Goal: Transaction & Acquisition: Purchase product/service

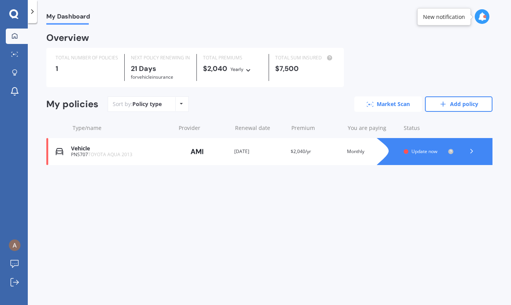
click at [400, 107] on link "Market Scan" at bounding box center [388, 104] width 68 height 15
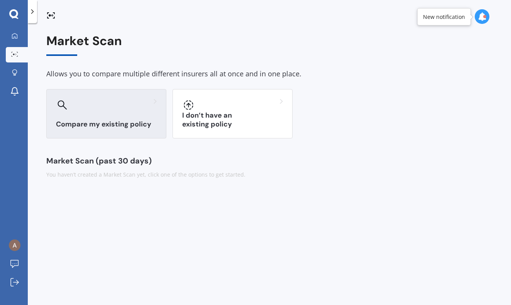
click at [129, 129] on div "Compare my existing policy" at bounding box center [106, 113] width 120 height 49
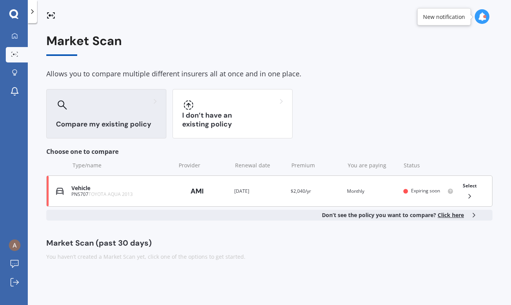
click at [466, 191] on div "Select" at bounding box center [470, 191] width 20 height 24
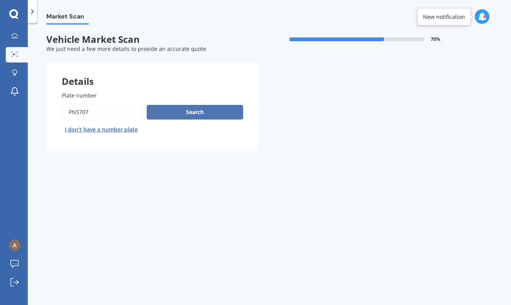
click at [190, 108] on button "Search" at bounding box center [195, 112] width 97 height 15
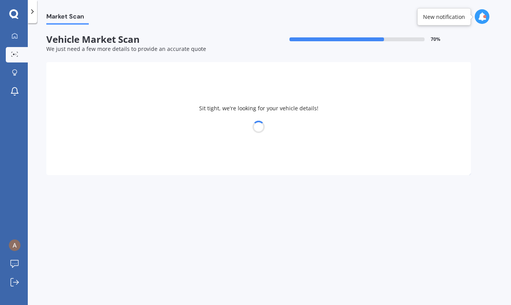
select select "TOYOTA"
select select "AQUA"
select select "13"
select select "09"
select select "1992"
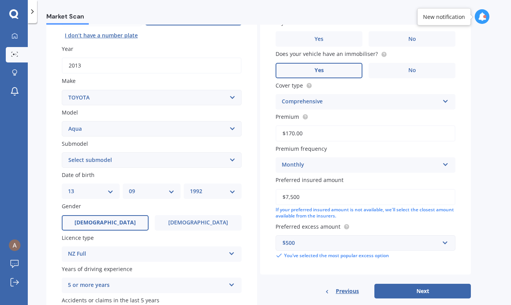
scroll to position [97, 0]
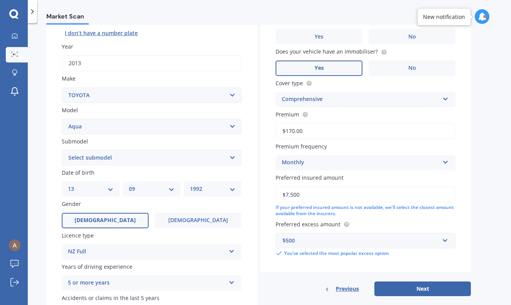
select select "HYBRID"
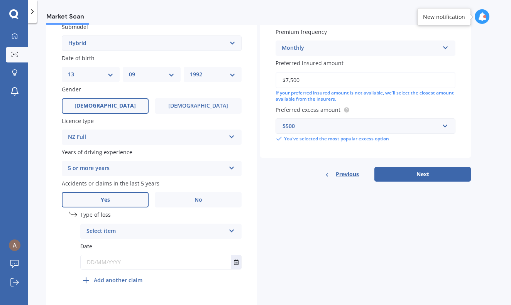
scroll to position [213, 0]
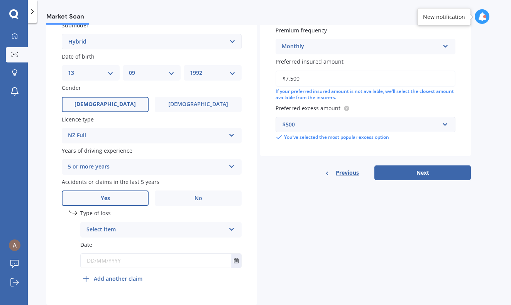
click at [219, 226] on div "Select item" at bounding box center [155, 230] width 139 height 9
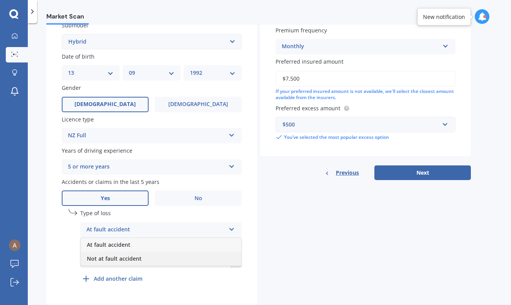
click at [219, 256] on div "Not at fault accident" at bounding box center [161, 259] width 161 height 14
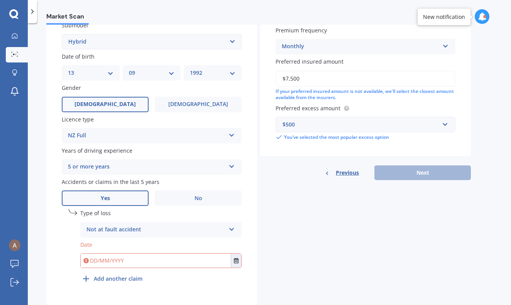
click at [218, 226] on div "Not at fault accident" at bounding box center [155, 230] width 139 height 9
click at [197, 197] on span "No" at bounding box center [199, 198] width 8 height 7
click at [0, 0] on input "No" at bounding box center [0, 0] width 0 height 0
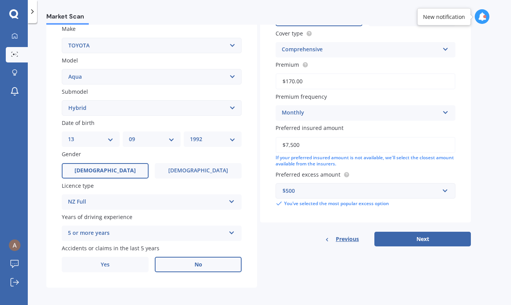
scroll to position [0, 0]
click at [106, 262] on span "Yes" at bounding box center [105, 265] width 9 height 7
click at [0, 0] on input "Yes" at bounding box center [0, 0] width 0 height 0
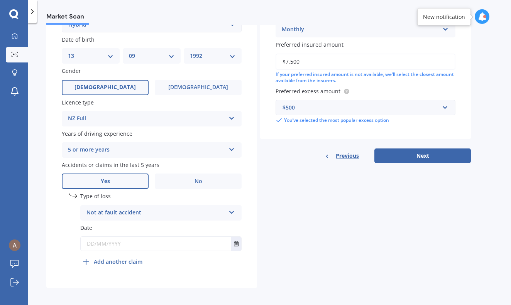
scroll to position [229, 0]
click at [134, 209] on div "Not at fault accident" at bounding box center [155, 213] width 139 height 9
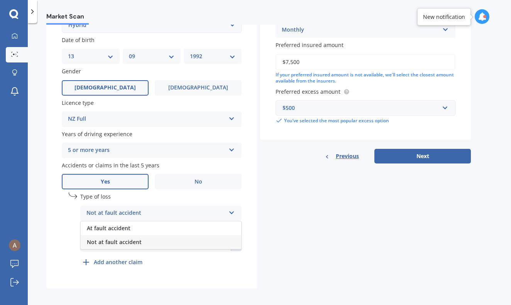
click at [137, 241] on span "Not at fault accident" at bounding box center [114, 242] width 55 height 7
click at [149, 241] on input "text" at bounding box center [156, 244] width 150 height 14
click at [234, 241] on button "Select date" at bounding box center [236, 244] width 10 height 14
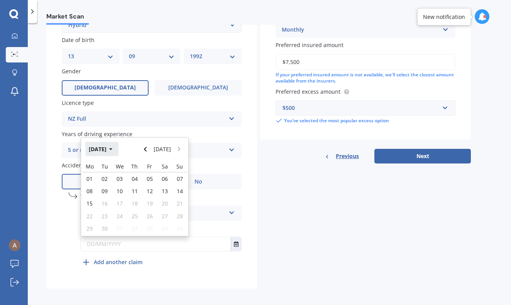
click at [113, 143] on button "Sep 2025" at bounding box center [101, 149] width 33 height 14
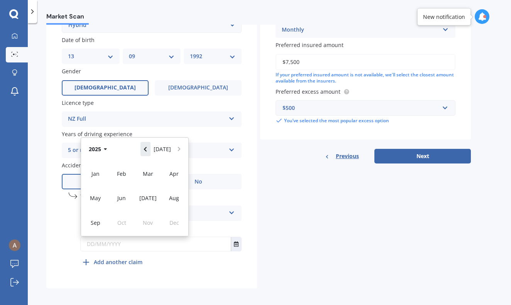
click at [149, 142] on button "Navigate back" at bounding box center [146, 149] width 10 height 14
click at [95, 219] on span "Sep" at bounding box center [96, 222] width 10 height 7
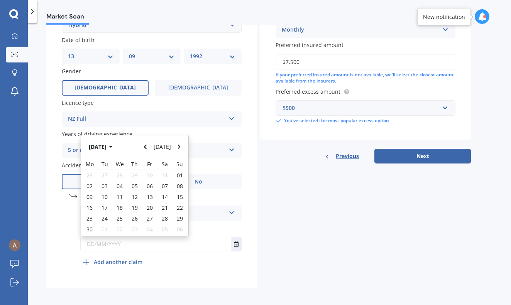
click at [302, 250] on div "Details Plate number Search I don’t have a number plate Year 2013 Make Select m…" at bounding box center [258, 61] width 425 height 456
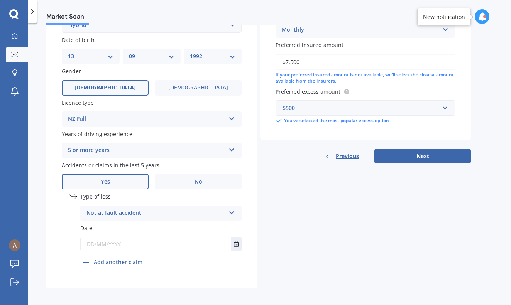
click at [177, 237] on input "text" at bounding box center [156, 244] width 150 height 14
click at [240, 242] on button "Select date" at bounding box center [236, 244] width 10 height 14
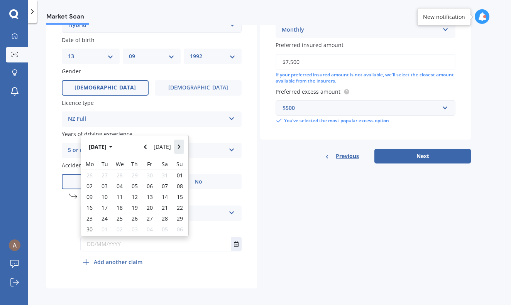
click at [177, 147] on button "Navigate forward" at bounding box center [179, 147] width 10 height 14
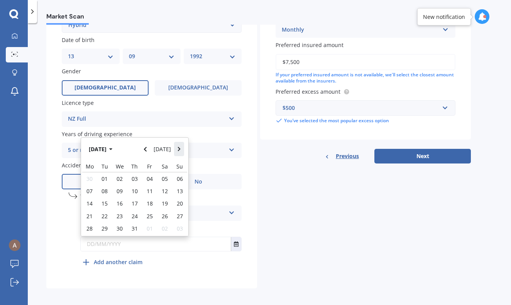
click at [178, 147] on icon "Navigate forward" at bounding box center [179, 149] width 3 height 5
click at [153, 145] on button "[DATE]" at bounding box center [163, 149] width 24 height 14
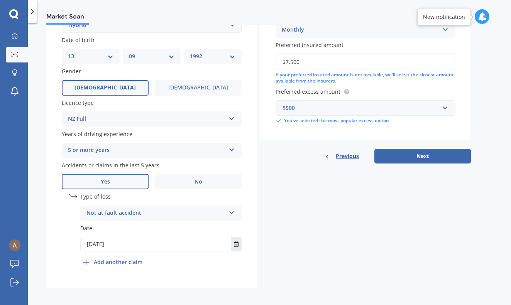
click at [239, 242] on icon "Select date" at bounding box center [236, 244] width 5 height 5
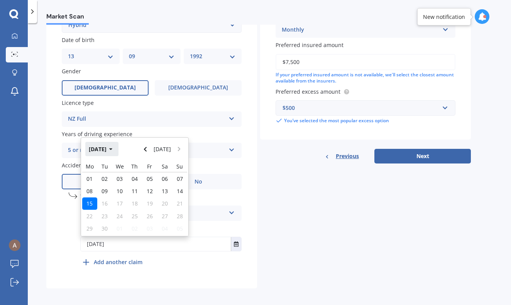
click at [110, 142] on button "Sep 2025" at bounding box center [101, 149] width 33 height 14
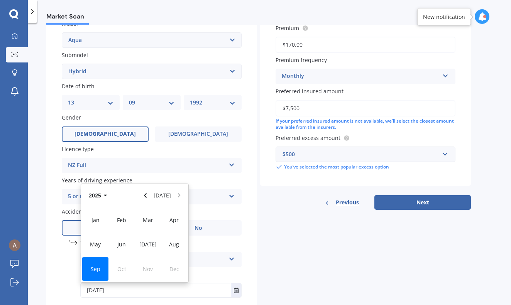
scroll to position [178, 0]
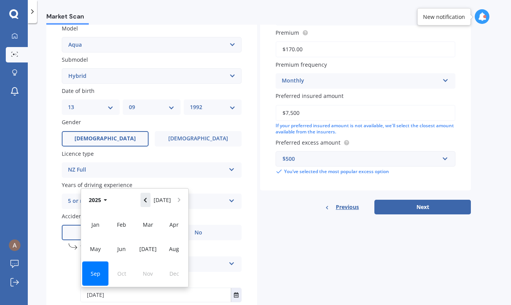
click at [147, 198] on icon "Navigate back" at bounding box center [145, 200] width 3 height 5
click at [119, 270] on span "Oct" at bounding box center [121, 273] width 9 height 7
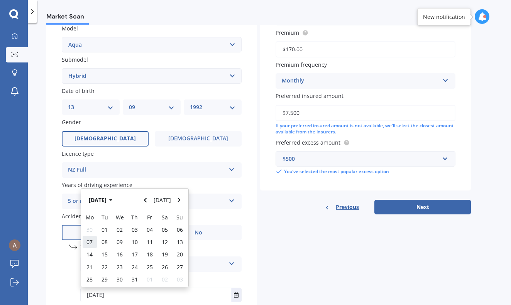
click at [90, 239] on span "07" at bounding box center [89, 242] width 6 height 7
type input "07/10/2024"
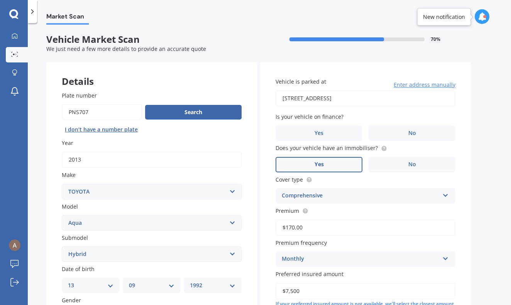
scroll to position [0, 0]
click at [354, 226] on input "$170.00" at bounding box center [366, 228] width 180 height 16
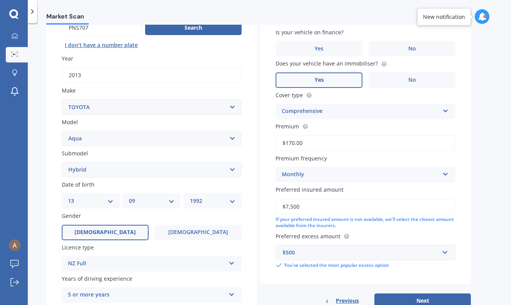
scroll to position [84, 0]
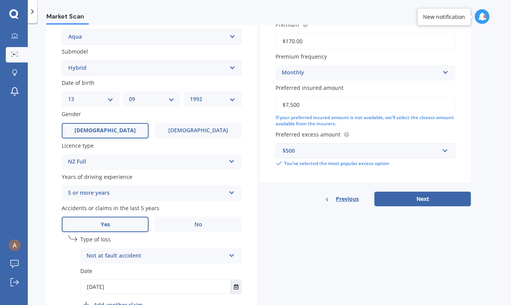
click at [354, 226] on div "Details Plate number Search I don’t have a number plate Year 2013 Make Select m…" at bounding box center [258, 104] width 425 height 456
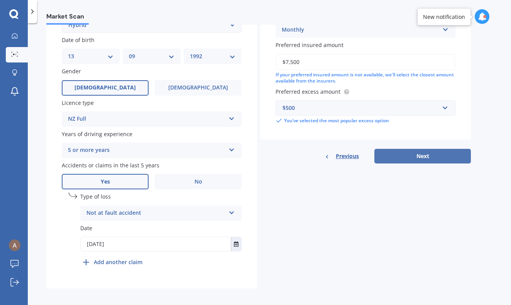
click at [423, 153] on button "Next" at bounding box center [423, 156] width 97 height 15
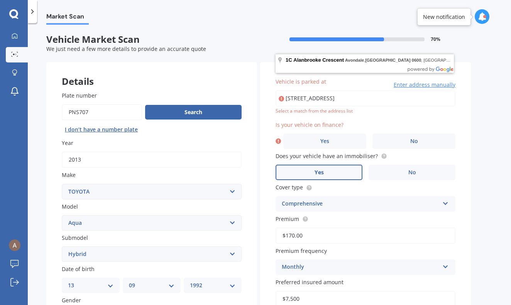
scroll to position [0, 0]
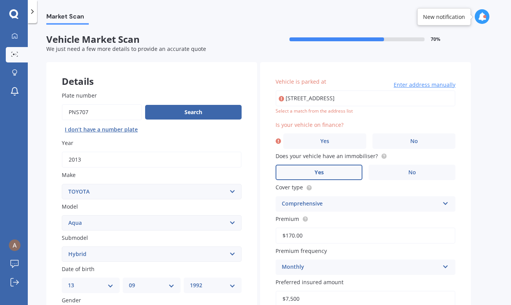
type input "[STREET_ADDRESS]"
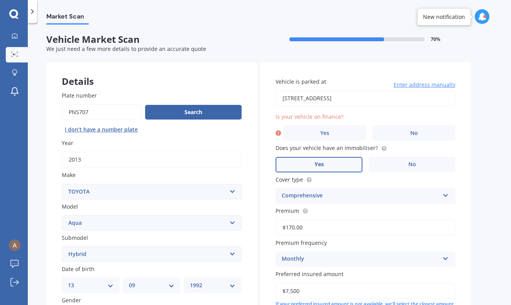
click at [404, 120] on div "Is your vehicle on finance? Yes No" at bounding box center [366, 127] width 180 height 28
click at [404, 126] on label "No" at bounding box center [414, 133] width 83 height 15
click at [0, 0] on input "No" at bounding box center [0, 0] width 0 height 0
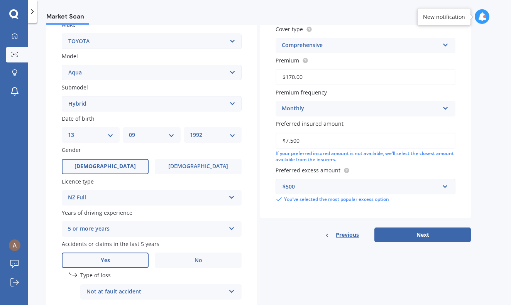
scroll to position [140, 0]
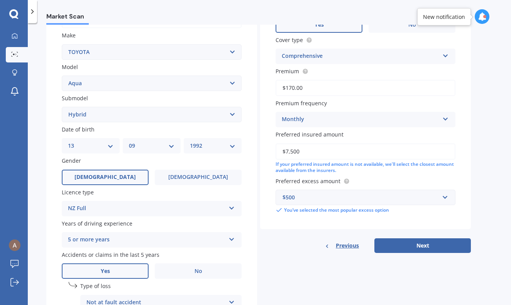
drag, startPoint x: 290, startPoint y: 149, endPoint x: 280, endPoint y: 150, distance: 9.7
click at [280, 150] on input "$7,500" at bounding box center [366, 152] width 180 height 16
click at [407, 242] on button "Next" at bounding box center [423, 246] width 97 height 15
select select "13"
select select "09"
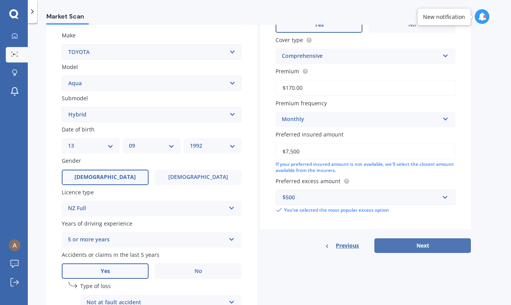
select select "1992"
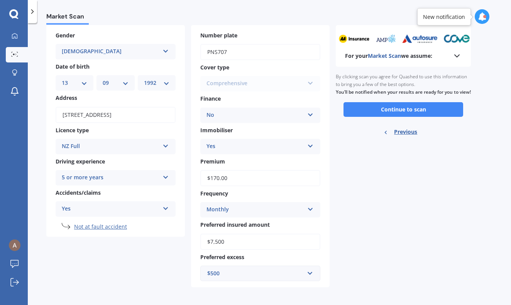
scroll to position [37, 0]
click at [295, 270] on div "$500" at bounding box center [255, 274] width 97 height 8
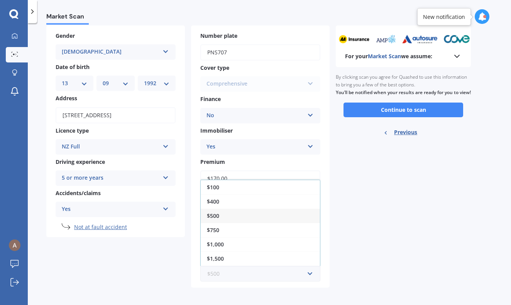
scroll to position [0, 0]
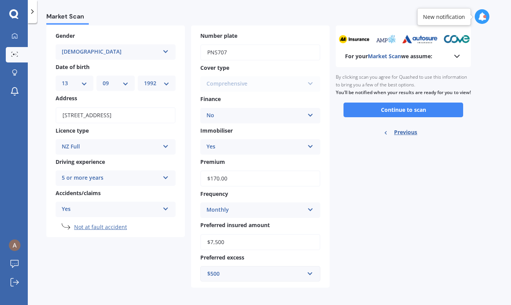
click at [391, 239] on div "For your Market Scan we assume: Ready to go By clicking scan you agree for Quas…" at bounding box center [403, 156] width 135 height 263
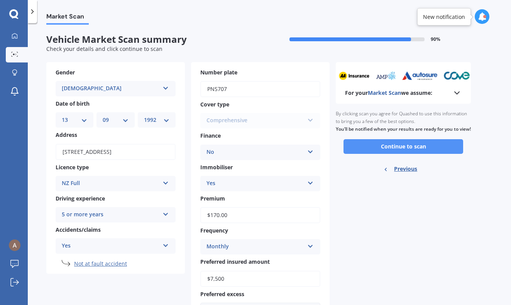
click at [405, 151] on button "Continue to scan" at bounding box center [404, 146] width 120 height 15
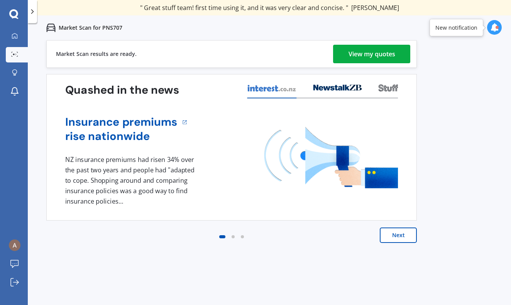
click at [383, 52] on div "View my quotes" at bounding box center [372, 54] width 47 height 19
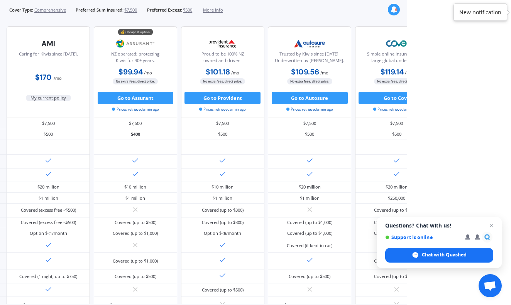
scroll to position [0, 104]
click at [492, 226] on span "Close chat" at bounding box center [492, 226] width 10 height 10
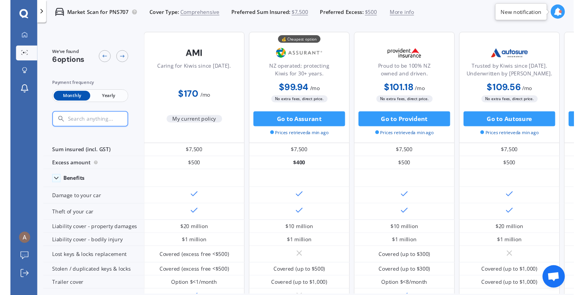
scroll to position [0, 0]
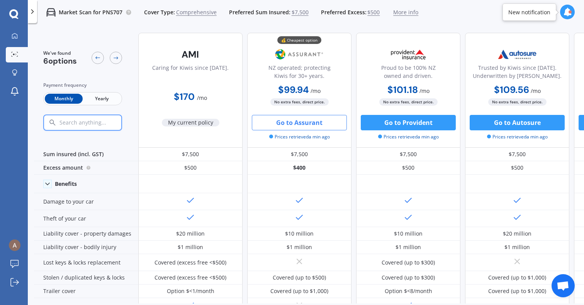
click at [292, 126] on button "Go to Assurant" at bounding box center [299, 122] width 95 height 15
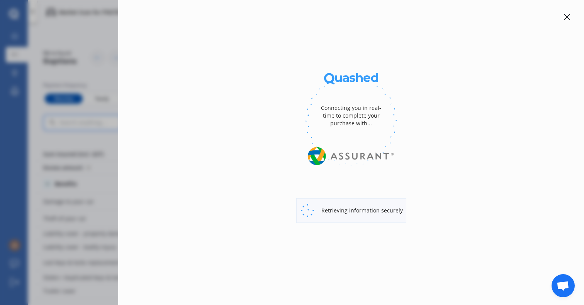
select select "full"
select select "0"
select select "[GEOGRAPHIC_DATA]"
select select "TOYOTA"
select select "AQUA"
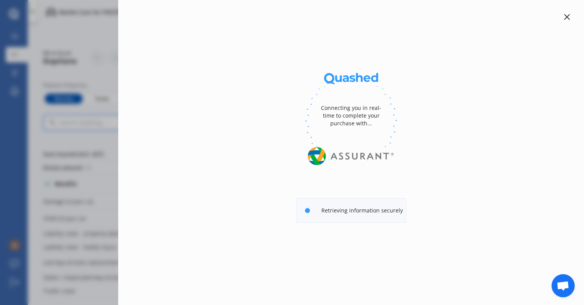
select select "HYBRID"
select select "Monthly"
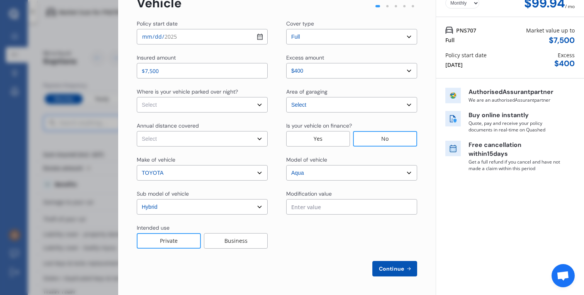
scroll to position [45, 0]
select select "On own property"
select select "15000"
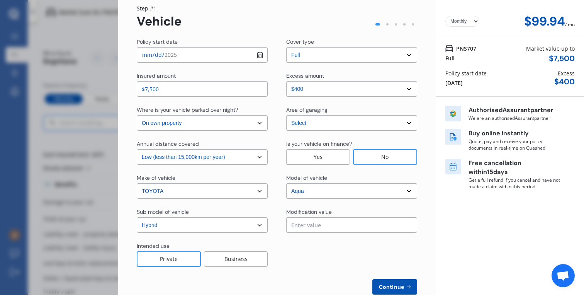
scroll to position [37, 0]
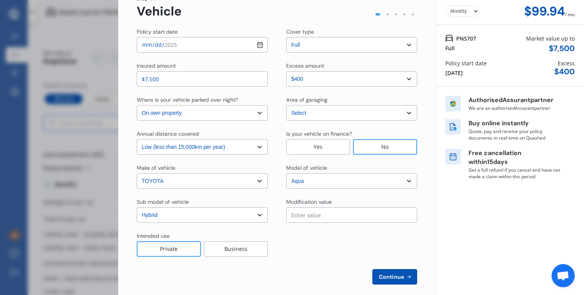
click at [398, 278] on span "Continue" at bounding box center [391, 276] width 28 height 6
select select "Mr"
select select "13"
select select "09"
select select "1992"
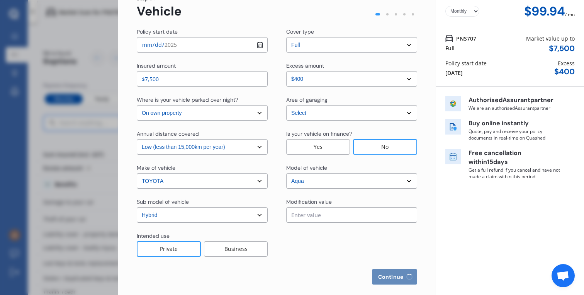
select select "full"
select select "more than 4 years"
select select "[GEOGRAPHIC_DATA]"
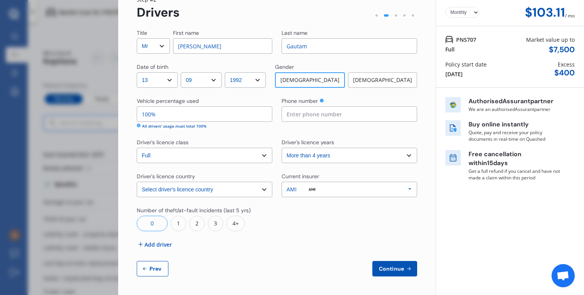
scroll to position [0, 0]
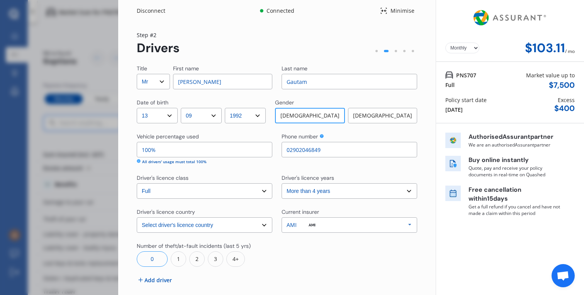
type input "02902046849"
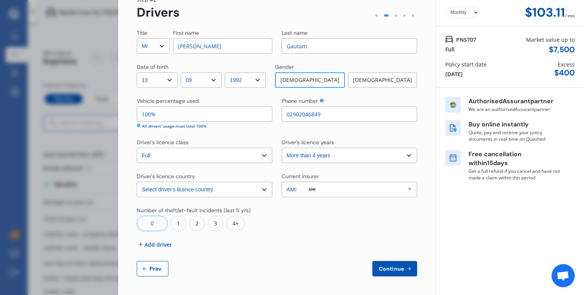
scroll to position [36, 0]
click at [317, 187] on img at bounding box center [312, 189] width 20 height 8
click at [314, 210] on div at bounding box center [350, 218] width 136 height 25
click at [182, 224] on div "1" at bounding box center [178, 222] width 15 height 15
click at [319, 228] on div "1" at bounding box center [322, 222] width 15 height 15
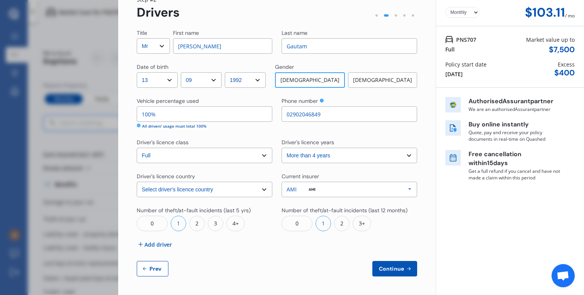
click at [319, 244] on div "Title Select Mr Mrs Miss Ms Dr First name Anmol Last name Gautam Date of birth …" at bounding box center [277, 152] width 280 height 247
click at [388, 267] on span "Continue" at bounding box center [391, 268] width 28 height 6
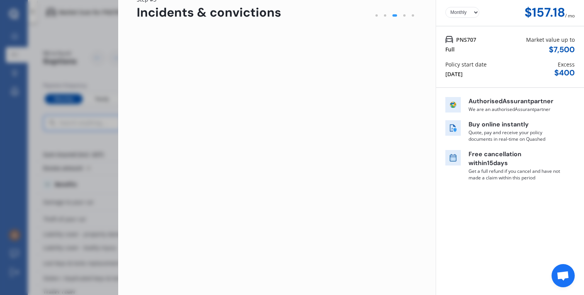
scroll to position [0, 0]
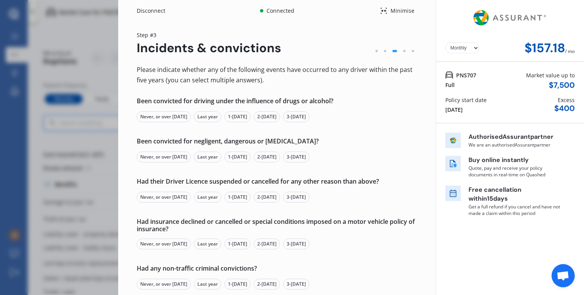
click at [170, 115] on div "Never, or over [DATE]" at bounding box center [164, 116] width 54 height 11
click at [175, 154] on div "Never, or over [DATE]" at bounding box center [164, 156] width 54 height 11
click at [175, 196] on div "Never, or over [DATE]" at bounding box center [164, 197] width 54 height 11
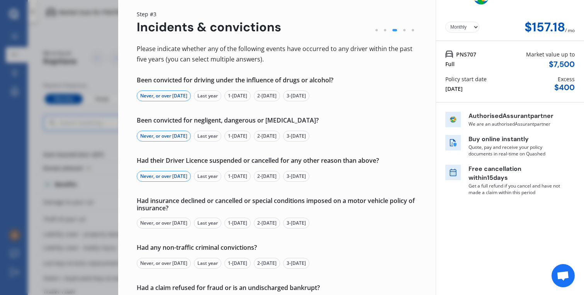
scroll to position [29, 0]
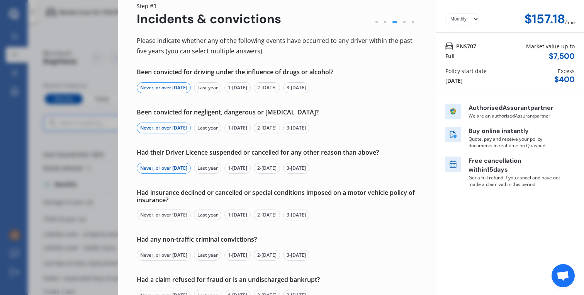
click at [175, 212] on div "Never, or over [DATE]" at bounding box center [164, 214] width 54 height 11
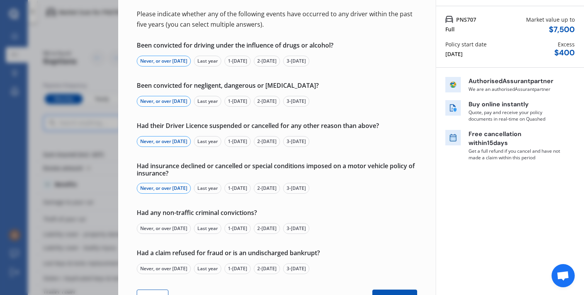
scroll to position [57, 0]
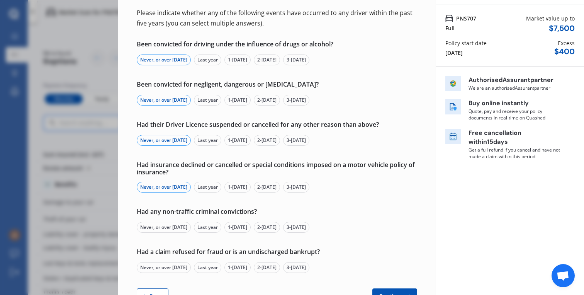
click at [175, 225] on div "Never, or over [DATE]" at bounding box center [164, 227] width 54 height 11
click at [173, 265] on div "Never, or over [DATE]" at bounding box center [164, 267] width 54 height 11
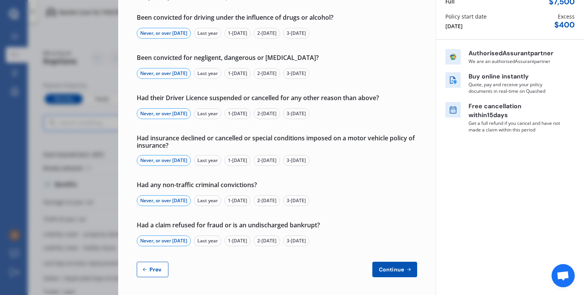
click at [405, 271] on icon at bounding box center [408, 269] width 7 height 6
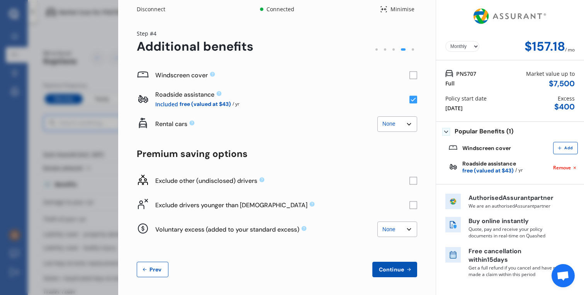
scroll to position [0, 0]
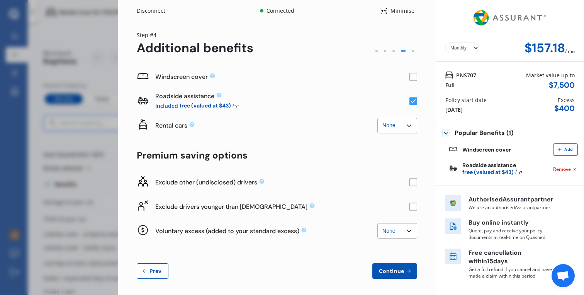
click at [409, 78] on rect at bounding box center [413, 77] width 8 height 8
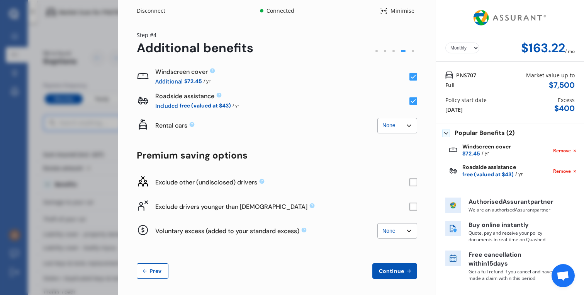
click at [411, 78] on icon at bounding box center [413, 77] width 5 height 4
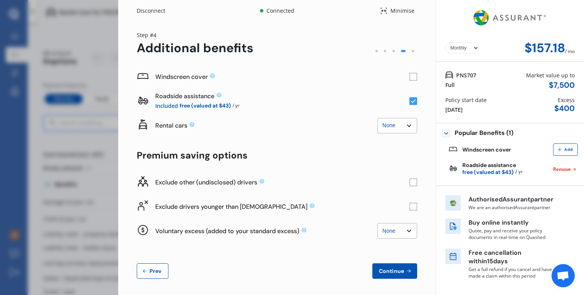
click at [152, 268] on span "Prev" at bounding box center [155, 271] width 15 height 6
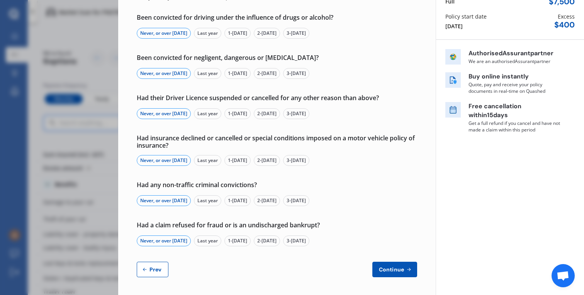
click at [147, 262] on button "Prev" at bounding box center [153, 268] width 32 height 15
select select "Mr"
select select "13"
select select "09"
select select "1992"
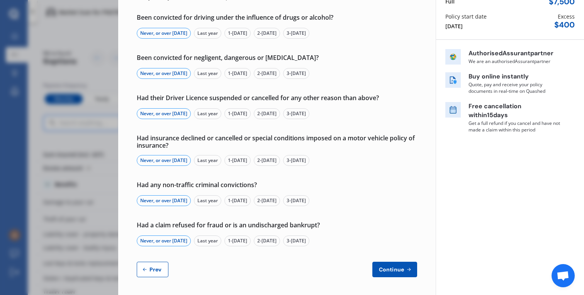
select select "full"
select select "more than 4 years"
select select "[GEOGRAPHIC_DATA]"
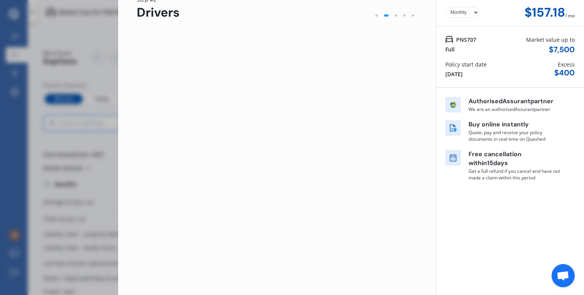
scroll to position [36, 0]
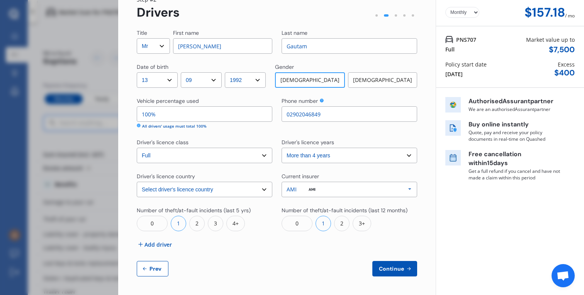
click at [300, 224] on div "0" at bounding box center [297, 222] width 31 height 15
click at [398, 270] on span "Continue" at bounding box center [391, 268] width 28 height 6
click at [152, 222] on div "0" at bounding box center [152, 222] width 31 height 15
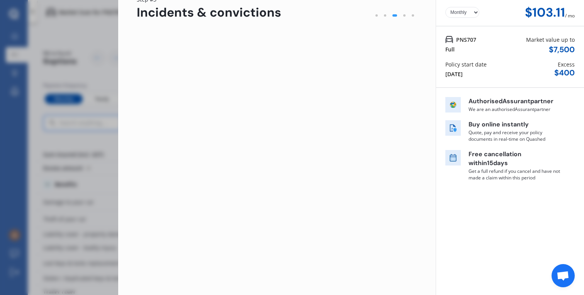
scroll to position [0, 0]
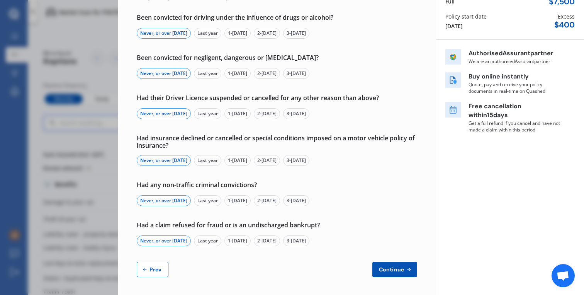
click at [149, 270] on span "Prev" at bounding box center [155, 269] width 15 height 6
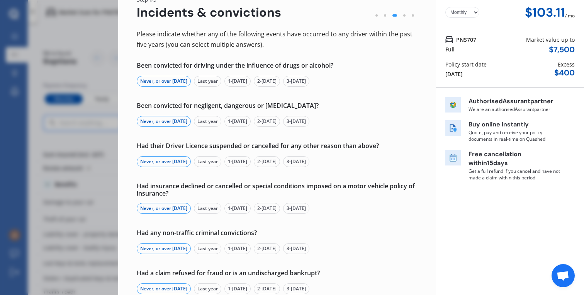
select select "Mr"
select select "13"
select select "09"
select select "1992"
select select "full"
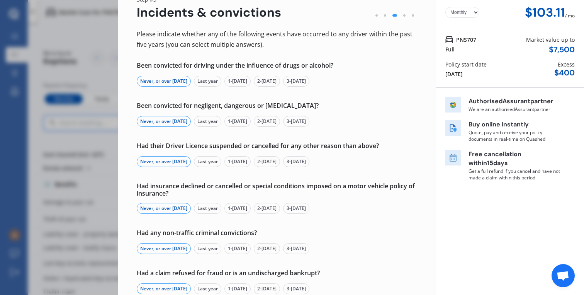
select select "more than 4 years"
select select "[GEOGRAPHIC_DATA]"
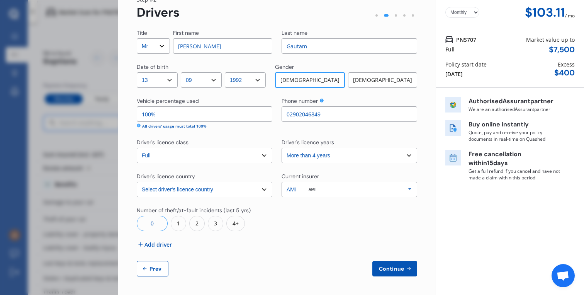
click at [177, 223] on div "1" at bounding box center [178, 222] width 15 height 15
click at [392, 274] on button "Continue" at bounding box center [394, 268] width 45 height 15
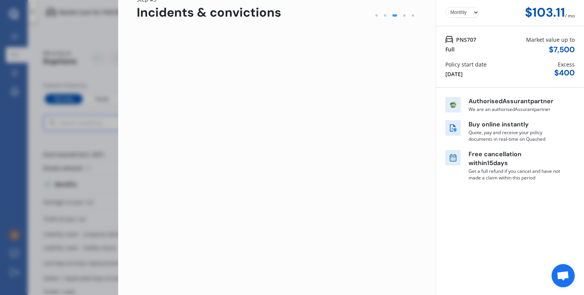
scroll to position [0, 0]
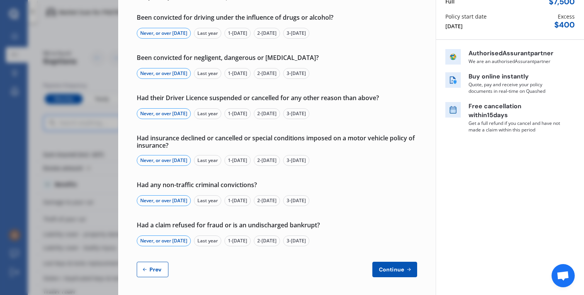
click at [148, 264] on button "Prev" at bounding box center [153, 268] width 32 height 15
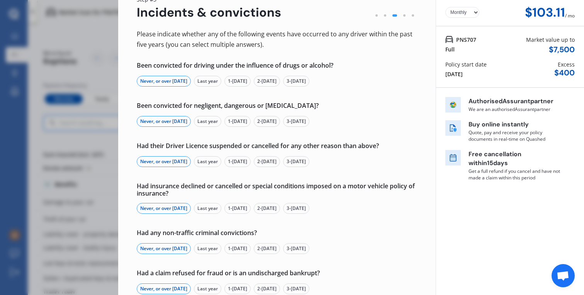
select select "Mr"
select select "13"
select select "09"
select select "1992"
select select "full"
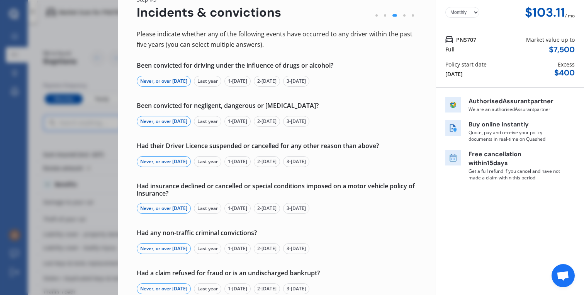
select select "more than 4 years"
select select "[GEOGRAPHIC_DATA]"
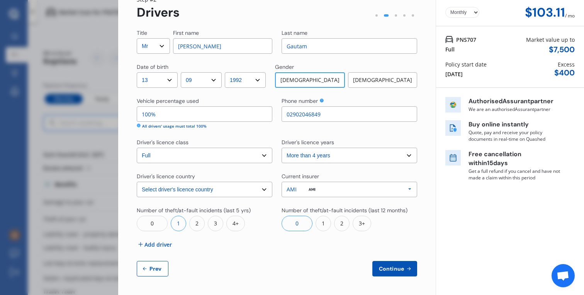
click at [322, 226] on div "1" at bounding box center [322, 222] width 15 height 15
click at [382, 270] on span "Continue" at bounding box center [391, 268] width 28 height 6
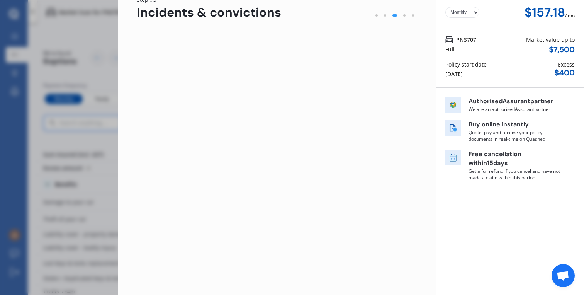
scroll to position [0, 0]
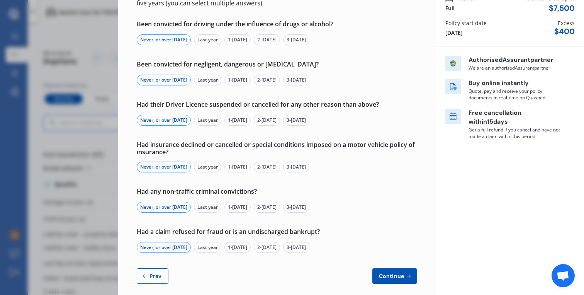
click at [151, 273] on span "Prev" at bounding box center [155, 276] width 15 height 6
select select "Mr"
select select "13"
select select "09"
select select "1992"
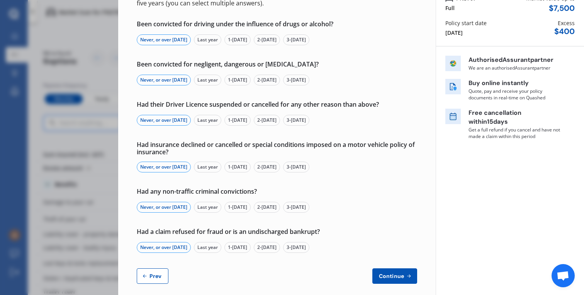
select select "full"
select select "more than 4 years"
select select "[GEOGRAPHIC_DATA]"
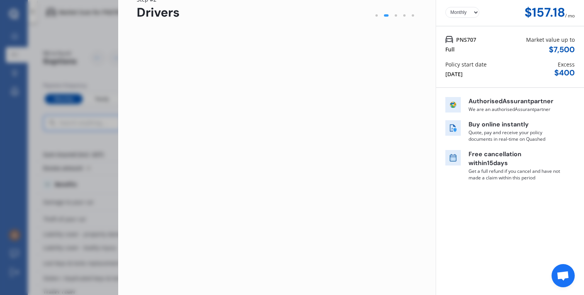
scroll to position [36, 0]
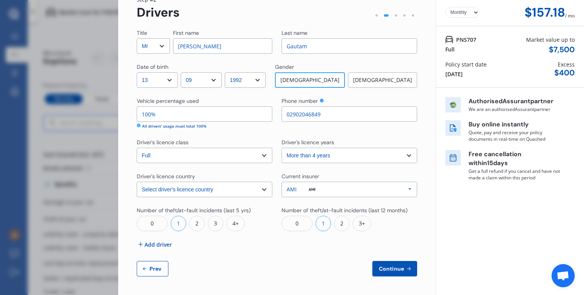
click at [295, 223] on div "0" at bounding box center [297, 222] width 31 height 15
click at [387, 271] on span "Continue" at bounding box center [391, 268] width 28 height 6
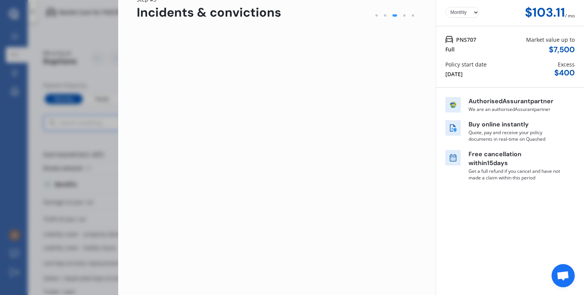
scroll to position [0, 0]
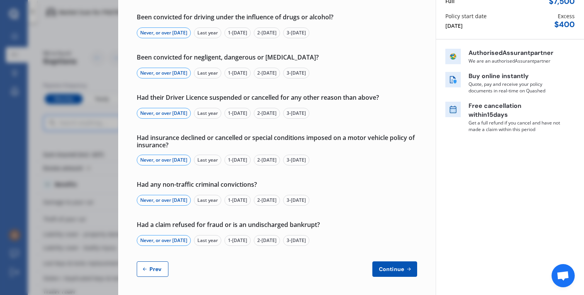
click at [161, 261] on button "Prev" at bounding box center [153, 268] width 32 height 15
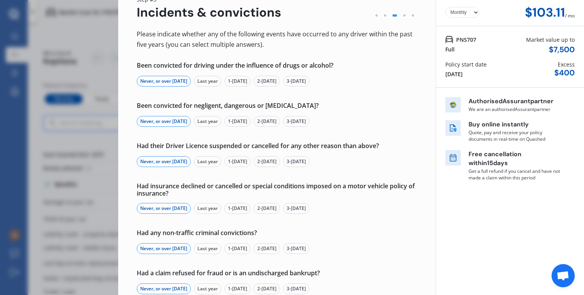
select select "Mr"
select select "13"
select select "09"
select select "1992"
select select "full"
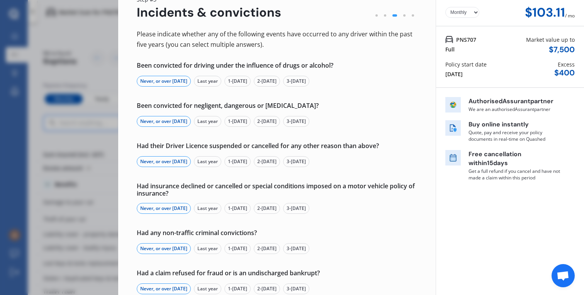
select select "more than 4 years"
select select "[GEOGRAPHIC_DATA]"
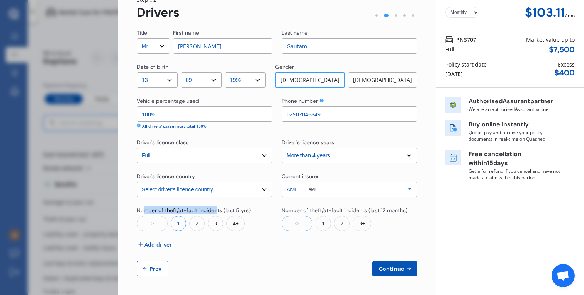
drag, startPoint x: 142, startPoint y: 209, endPoint x: 217, endPoint y: 209, distance: 75.3
click at [217, 209] on div "Number of theft/at-fault incidents (last 5 yrs)" at bounding box center [194, 210] width 114 height 8
drag, startPoint x: 217, startPoint y: 209, endPoint x: 158, endPoint y: 210, distance: 59.5
click at [158, 210] on div "Number of theft/at-fault incidents (last 5 yrs)" at bounding box center [194, 210] width 114 height 8
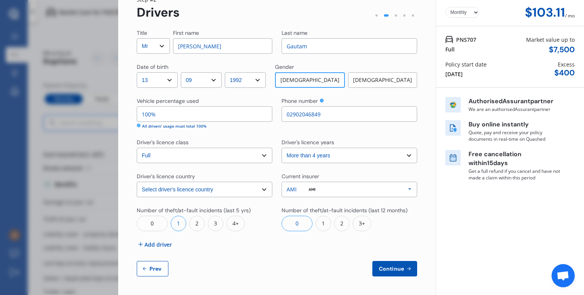
click at [263, 210] on div "Number of theft/at-fault incidents (last 5 yrs)" at bounding box center [205, 210] width 136 height 9
click at [314, 0] on div "Step # 2 Drivers" at bounding box center [277, 7] width 280 height 24
click at [103, 56] on div "Disconnect Connected Minimise Yearly Monthly $103.11 / mo Step # 2 Drivers Titl…" at bounding box center [292, 147] width 584 height 295
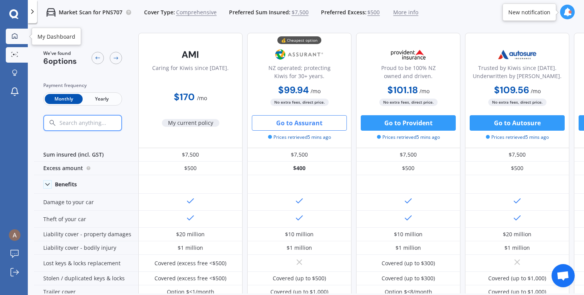
click at [15, 36] on icon at bounding box center [15, 36] width 6 height 6
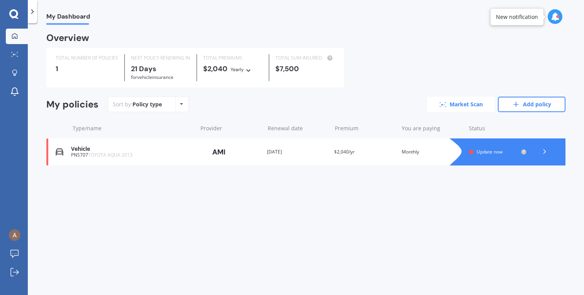
click at [461, 100] on link "Market Scan" at bounding box center [461, 104] width 68 height 15
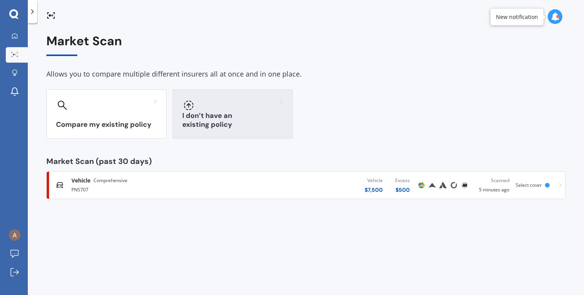
click at [275, 124] on h3 "I don’t have an existing policy" at bounding box center [232, 120] width 101 height 18
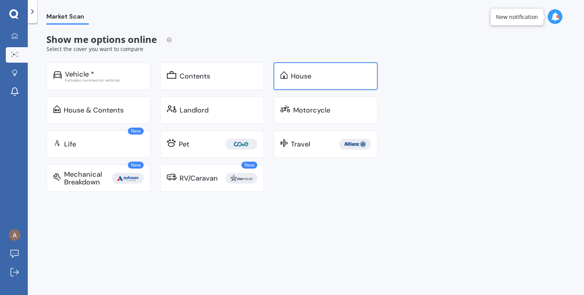
click at [290, 83] on div "House" at bounding box center [325, 76] width 104 height 28
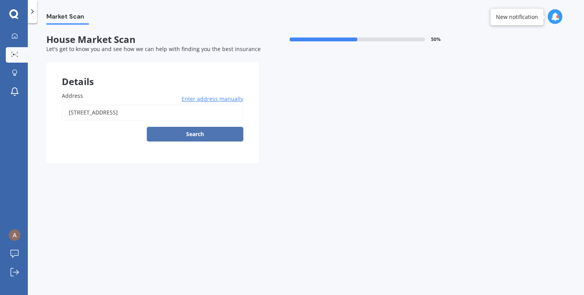
click at [194, 135] on button "Search" at bounding box center [195, 134] width 97 height 15
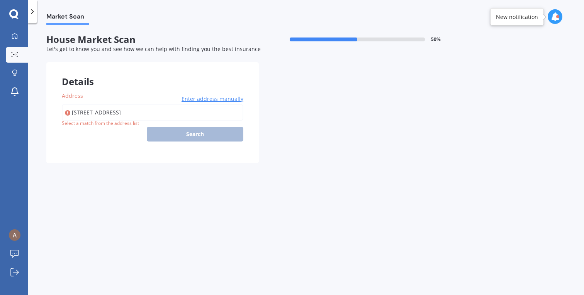
type input "[STREET_ADDRESS]"
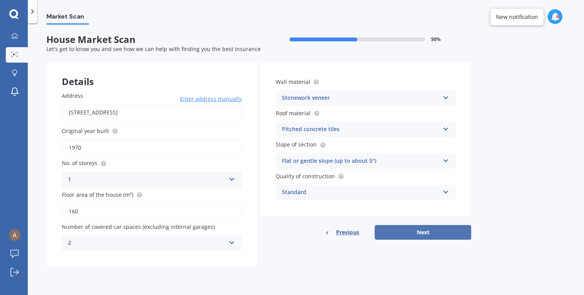
click at [431, 233] on button "Next" at bounding box center [423, 232] width 97 height 15
select select "13"
select select "09"
select select "1992"
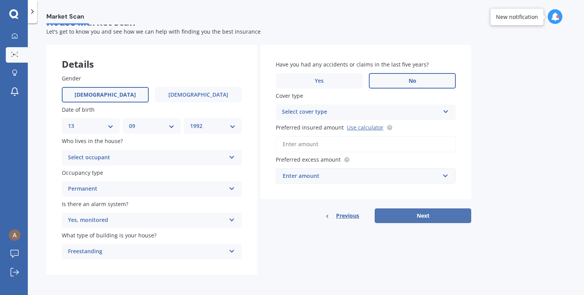
scroll to position [15, 0]
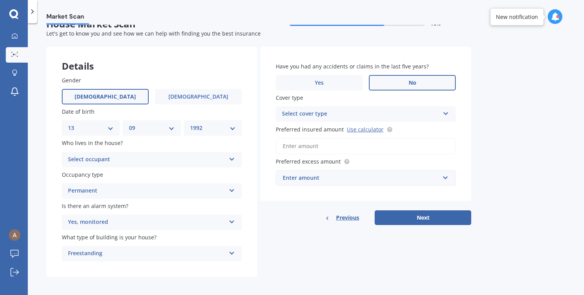
click at [168, 225] on div "Yes, monitored Yes, monitored Yes, not monitored No" at bounding box center [152, 221] width 180 height 15
click at [290, 225] on div "Details Gender [DEMOGRAPHIC_DATA] [DEMOGRAPHIC_DATA] Date of birth DD 01 02 03 …" at bounding box center [258, 162] width 425 height 230
click at [176, 221] on div "Yes, monitored" at bounding box center [147, 221] width 158 height 9
click at [323, 226] on div "Details Gender [DEMOGRAPHIC_DATA] [DEMOGRAPHIC_DATA] Date of birth DD 01 02 03 …" at bounding box center [258, 162] width 425 height 230
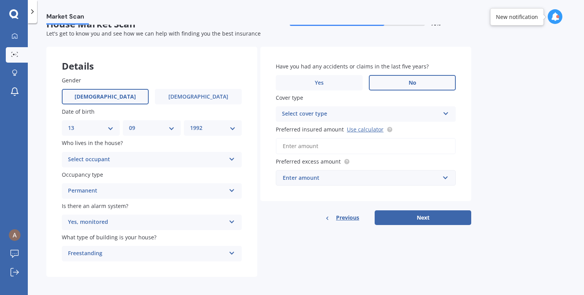
click at [129, 162] on div "Select occupant" at bounding box center [147, 159] width 158 height 9
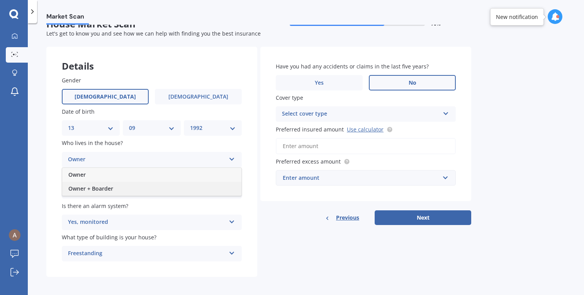
click at [134, 187] on div "Owner + Boarder" at bounding box center [151, 188] width 179 height 14
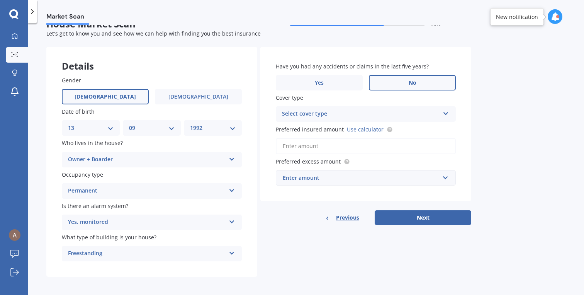
click at [273, 234] on div "Details Gender [DEMOGRAPHIC_DATA] [DEMOGRAPHIC_DATA] Date of birth DD 01 02 03 …" at bounding box center [258, 162] width 425 height 230
click at [154, 187] on div "Permanent" at bounding box center [147, 190] width 158 height 9
click at [313, 252] on div "Details Gender [DEMOGRAPHIC_DATA] [DEMOGRAPHIC_DATA] Date of birth DD 01 02 03 …" at bounding box center [258, 162] width 425 height 230
click at [204, 217] on div "Yes, monitored" at bounding box center [147, 221] width 158 height 9
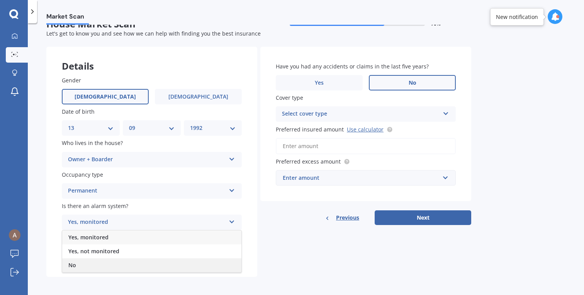
click at [204, 263] on div "No" at bounding box center [151, 265] width 179 height 14
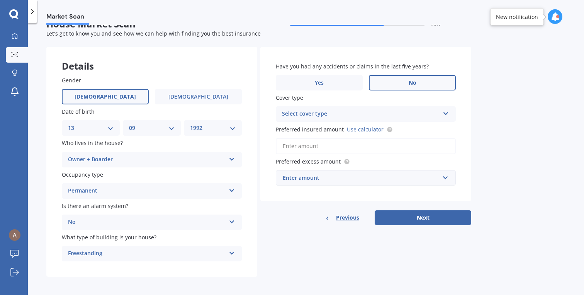
click at [195, 252] on div "Freestanding" at bounding box center [147, 253] width 158 height 9
click at [312, 259] on div "Details Gender [DEMOGRAPHIC_DATA] [DEMOGRAPHIC_DATA] Date of birth DD 01 02 03 …" at bounding box center [258, 162] width 425 height 230
click at [336, 104] on div "Cover type Select cover type High" at bounding box center [366, 107] width 180 height 28
click at [335, 109] on div "Select cover type" at bounding box center [361, 113] width 158 height 9
click at [332, 97] on label "Cover type" at bounding box center [364, 97] width 177 height 8
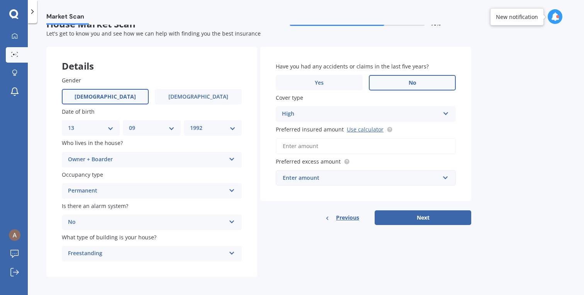
click at [332, 110] on div "High" at bounding box center [361, 113] width 158 height 9
click at [156, 220] on div "No" at bounding box center [147, 221] width 158 height 9
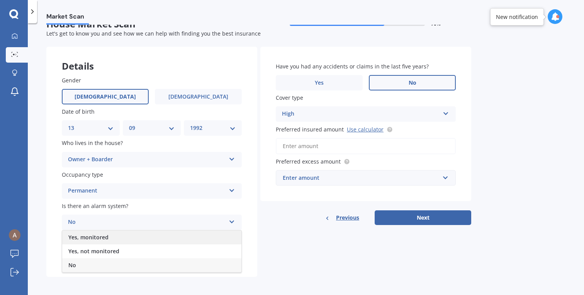
click at [139, 234] on div "Yes, monitored" at bounding box center [151, 237] width 179 height 14
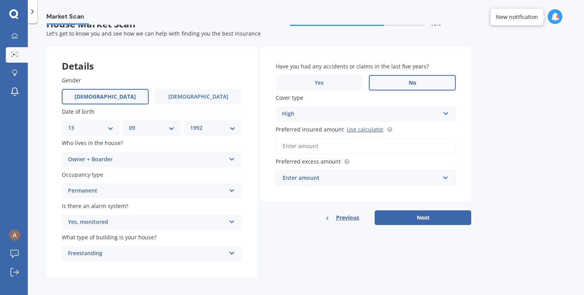
click at [304, 116] on div "High" at bounding box center [361, 113] width 158 height 9
click at [133, 221] on div "Yes, monitored" at bounding box center [147, 221] width 158 height 9
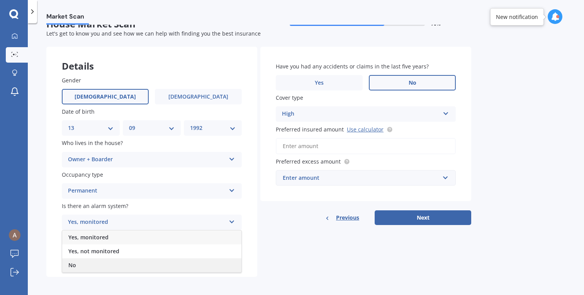
click at [123, 259] on div "No" at bounding box center [151, 265] width 179 height 14
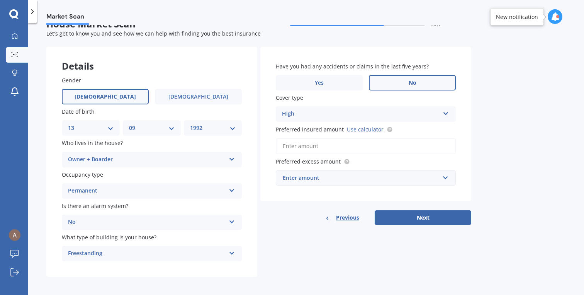
click at [293, 219] on div "Previous Next" at bounding box center [365, 217] width 211 height 15
click at [303, 114] on div "High" at bounding box center [361, 113] width 158 height 9
click at [291, 128] on span "High" at bounding box center [288, 128] width 12 height 7
click at [333, 151] on input "Preferred insured amount Use calculator" at bounding box center [366, 146] width 180 height 16
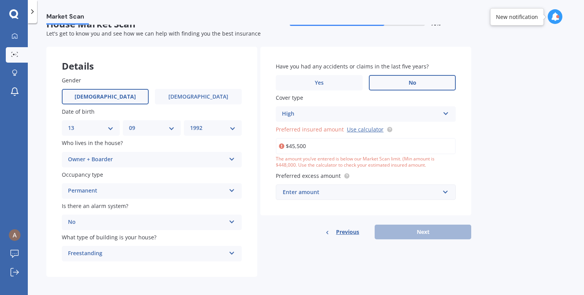
type input "$455,000"
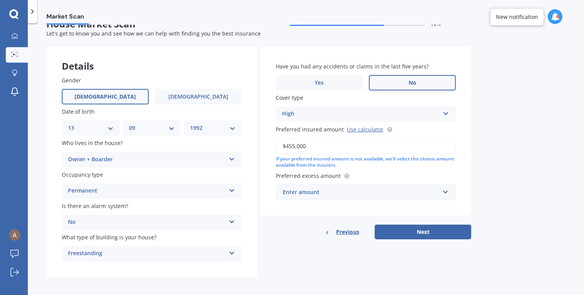
click at [383, 188] on div "Enter amount" at bounding box center [361, 192] width 157 height 8
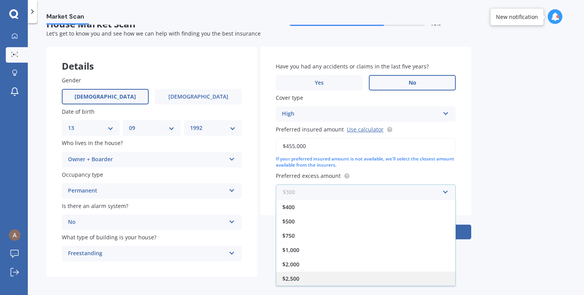
scroll to position [14, 0]
click at [378, 274] on div "$2,500" at bounding box center [365, 278] width 179 height 14
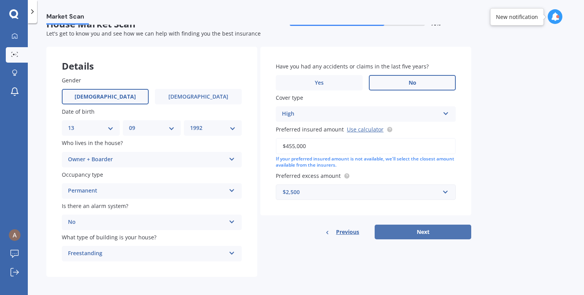
click at [426, 236] on button "Next" at bounding box center [423, 231] width 97 height 15
select select "13"
select select "09"
select select "1992"
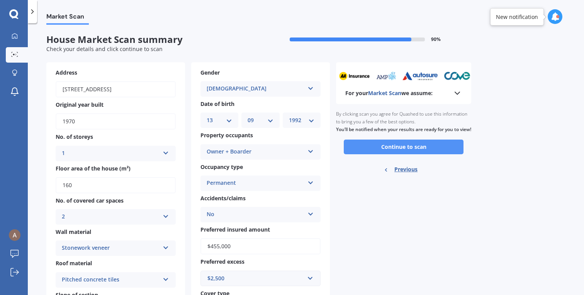
scroll to position [0, 0]
click at [409, 153] on button "Continue to scan" at bounding box center [404, 146] width 120 height 15
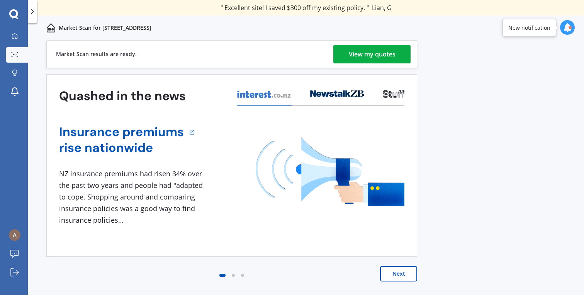
click at [367, 54] on div "View my quotes" at bounding box center [372, 54] width 47 height 19
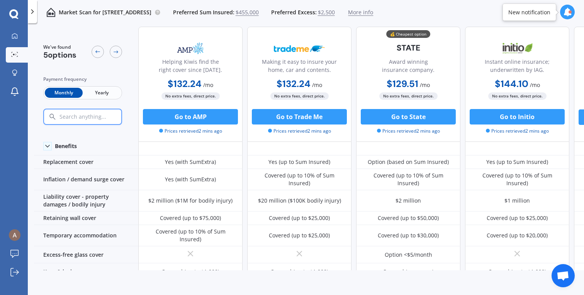
scroll to position [7, 0]
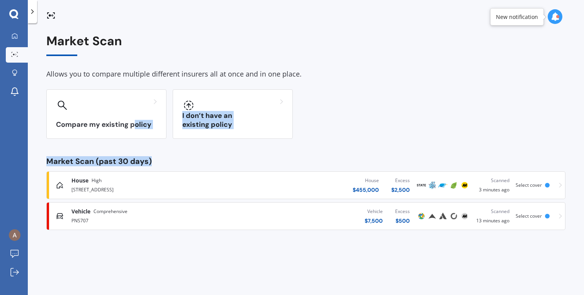
drag, startPoint x: 134, startPoint y: 125, endPoint x: 374, endPoint y: 159, distance: 242.1
click at [374, 159] on div "Market Scan Allows you to compare multiple different insurers all at once and i…" at bounding box center [305, 132] width 519 height 196
click at [558, 185] on div "House [GEOGRAPHIC_DATA][STREET_ADDRESS] $ 455,000 Excess $ 2,500 Scanned 3 minu…" at bounding box center [306, 184] width 512 height 23
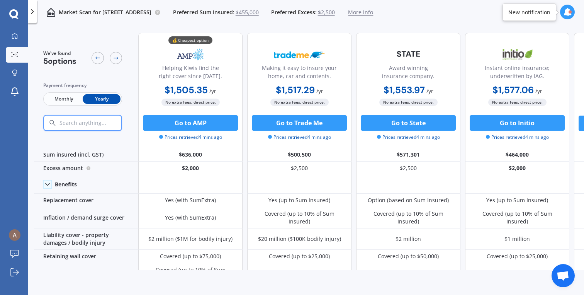
click at [34, 11] on icon at bounding box center [33, 12] width 8 height 8
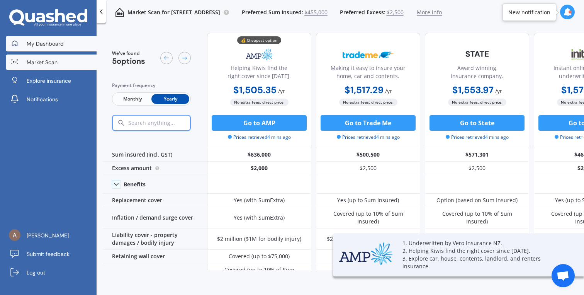
click at [43, 40] on span "My Dashboard" at bounding box center [45, 44] width 37 height 8
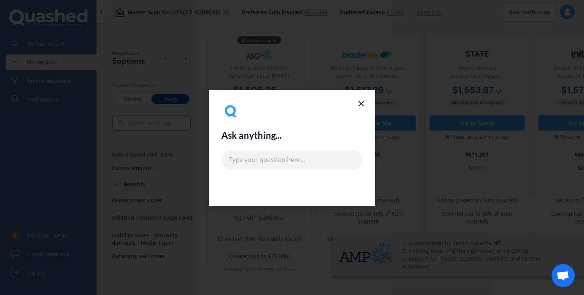
click at [365, 102] on icon at bounding box center [360, 103] width 9 height 9
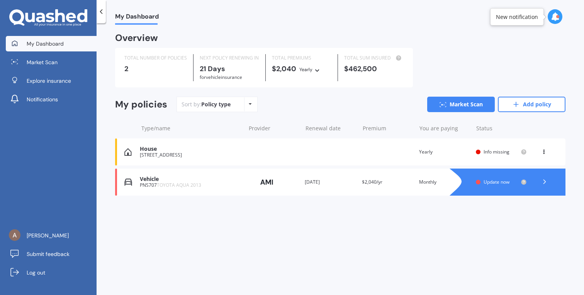
click at [42, 46] on span "My Dashboard" at bounding box center [45, 44] width 37 height 8
click at [468, 107] on link "Market Scan" at bounding box center [461, 104] width 68 height 15
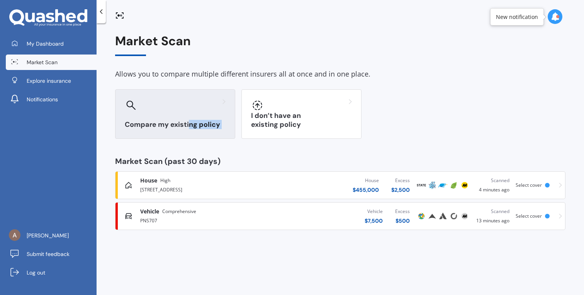
drag, startPoint x: 327, startPoint y: 115, endPoint x: 188, endPoint y: 120, distance: 138.8
click at [188, 120] on div "Compare my existing policy I don’t have an existing policy" at bounding box center [340, 113] width 450 height 49
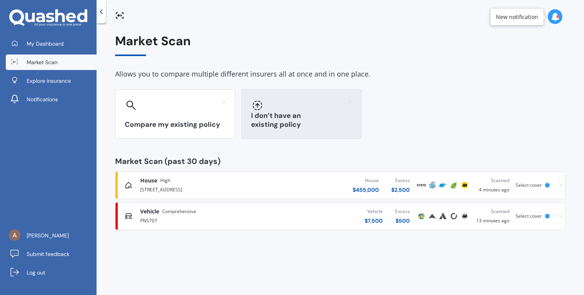
click at [317, 119] on div "I don’t have an existing policy" at bounding box center [301, 113] width 120 height 49
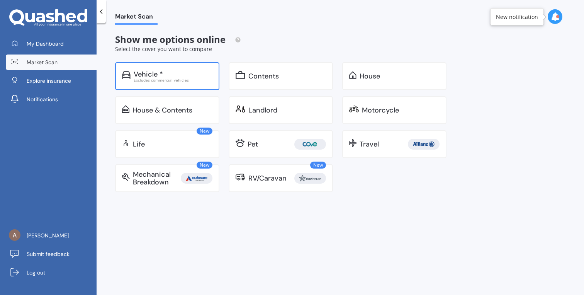
click at [188, 76] on div "Vehicle *" at bounding box center [173, 74] width 79 height 8
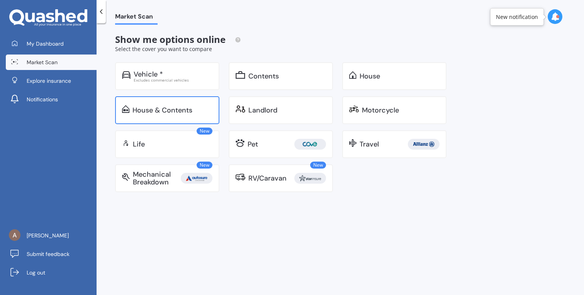
click at [165, 117] on div "House & Contents" at bounding box center [167, 110] width 104 height 28
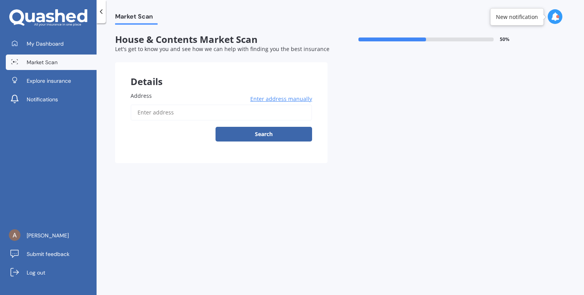
click at [102, 17] on div at bounding box center [101, 11] width 9 height 23
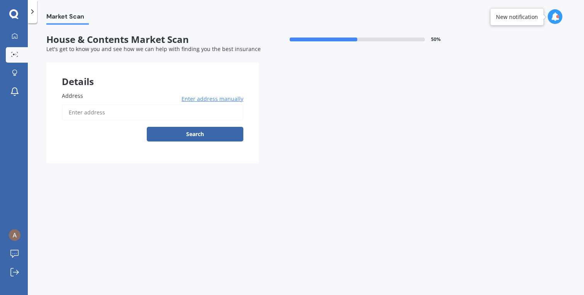
click at [32, 14] on icon at bounding box center [33, 12] width 8 height 8
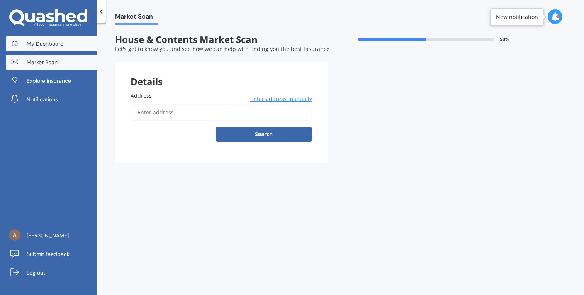
click at [37, 46] on span "My Dashboard" at bounding box center [45, 44] width 37 height 8
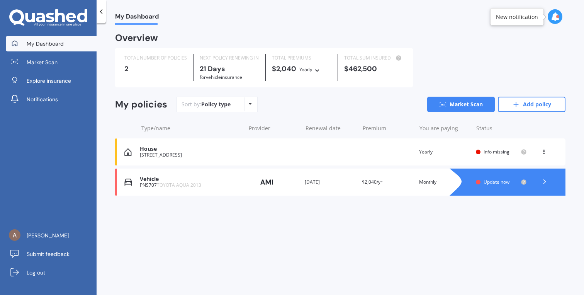
click at [546, 149] on icon at bounding box center [543, 150] width 5 height 5
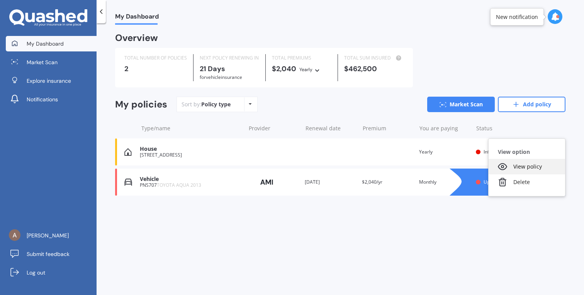
click at [531, 165] on div "View policy" at bounding box center [526, 166] width 76 height 15
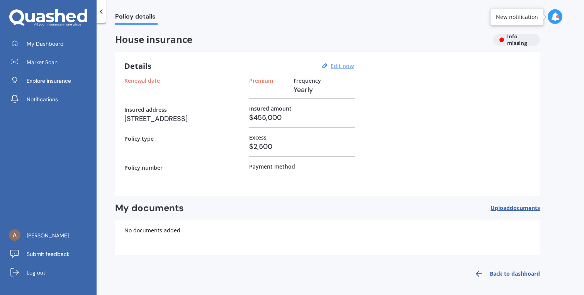
click at [338, 64] on u "Edit now" at bounding box center [342, 65] width 23 height 7
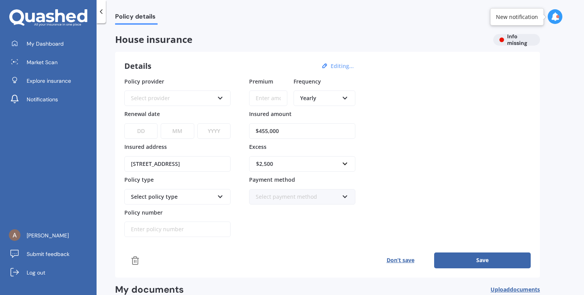
click at [314, 165] on div "$2,500" at bounding box center [297, 163] width 83 height 8
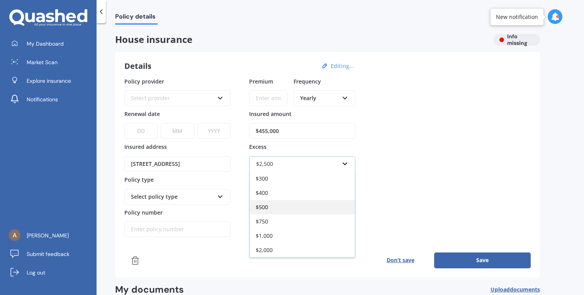
click at [311, 211] on div "$500" at bounding box center [301, 207] width 105 height 14
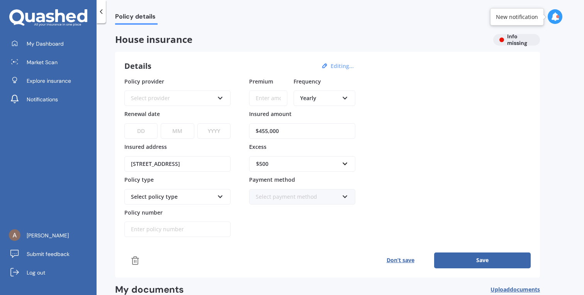
click at [466, 255] on button "Save" at bounding box center [482, 259] width 97 height 15
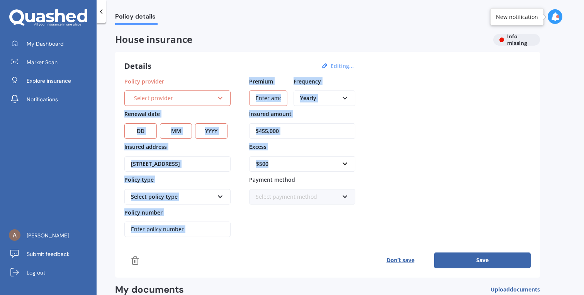
drag, startPoint x: 180, startPoint y: 94, endPoint x: 452, endPoint y: 144, distance: 276.5
click at [453, 144] on div "Policy provider Select provider AA AMI AMP ANZ ASB Ando BNZ Co-Operative Bank F…" at bounding box center [327, 157] width 406 height 160
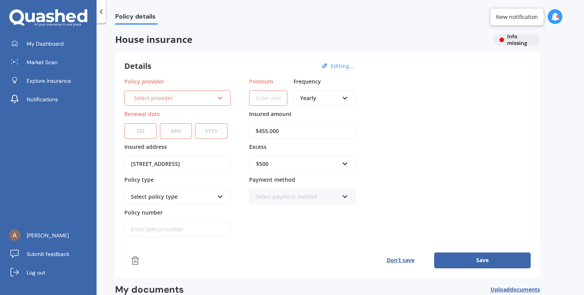
click at [452, 144] on div "Policy provider Select provider AA AMI AMP ANZ ASB Ando BNZ Co-Operative Bank F…" at bounding box center [327, 157] width 406 height 160
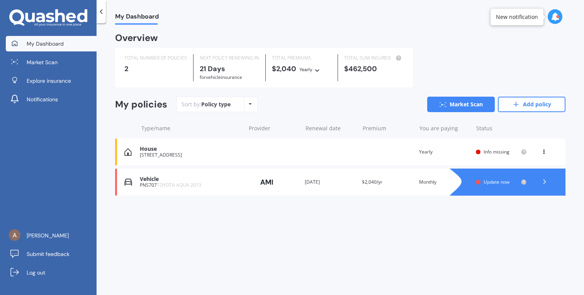
click at [334, 152] on div "House [STREET_ADDRESS] Renewal date Premium You are paying Yearly Status Info m…" at bounding box center [340, 151] width 450 height 27
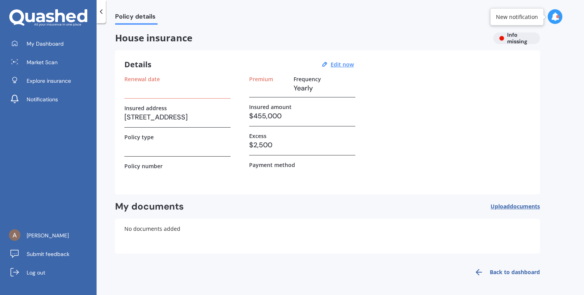
scroll to position [1, 0]
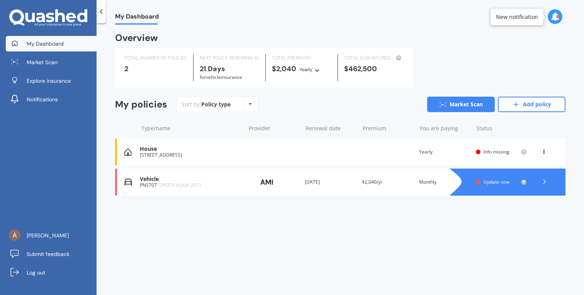
click at [544, 151] on icon at bounding box center [543, 150] width 5 height 5
click at [439, 105] on icon at bounding box center [442, 104] width 7 height 5
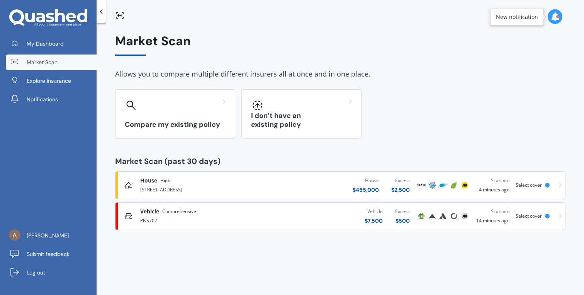
click at [558, 186] on div "House [GEOGRAPHIC_DATA][STREET_ADDRESS] $ 455,000 Excess $ 2,500 Scanned 4 minu…" at bounding box center [340, 184] width 443 height 23
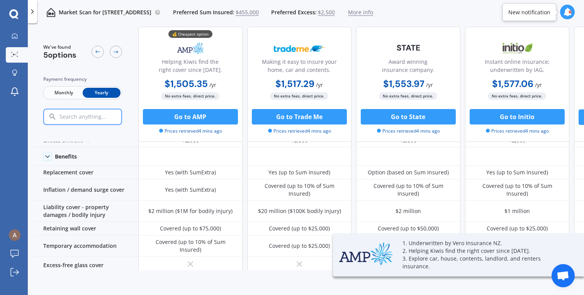
scroll to position [26, 0]
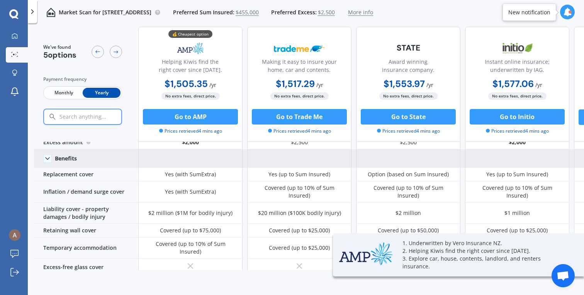
click at [46, 157] on polyline at bounding box center [48, 158] width 4 height 2
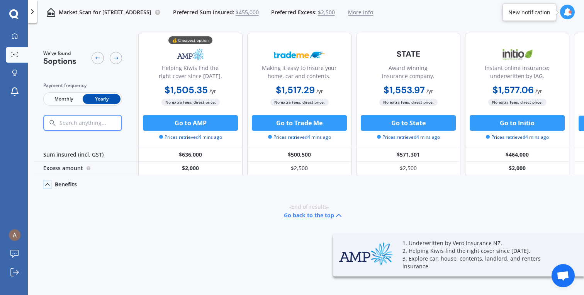
scroll to position [0, 0]
click at [47, 181] on icon at bounding box center [48, 184] width 8 height 8
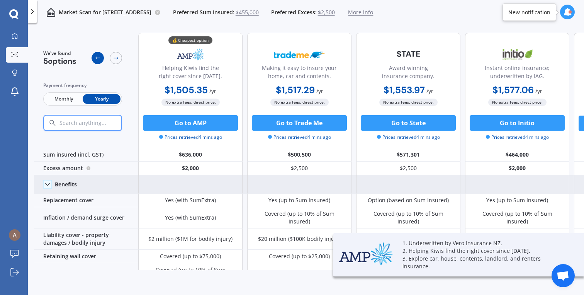
click at [98, 54] on div at bounding box center [98, 58] width 12 height 12
click at [115, 57] on icon at bounding box center [116, 58] width 6 height 6
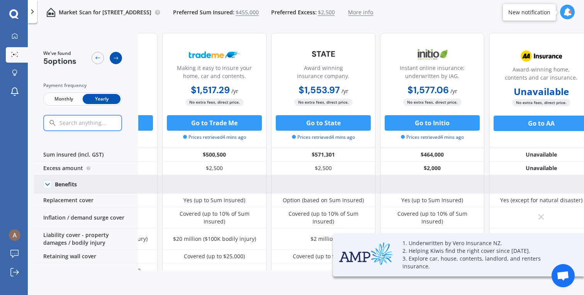
scroll to position [0, 98]
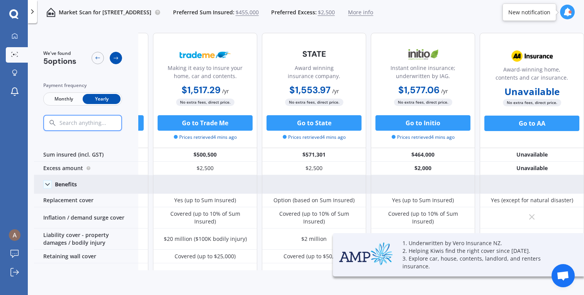
click at [115, 57] on icon at bounding box center [116, 58] width 6 height 6
click at [95, 59] on icon at bounding box center [98, 58] width 6 height 6
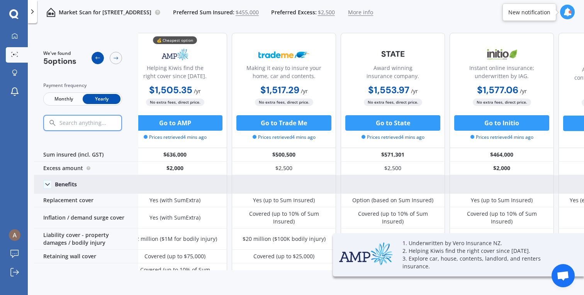
scroll to position [0, 0]
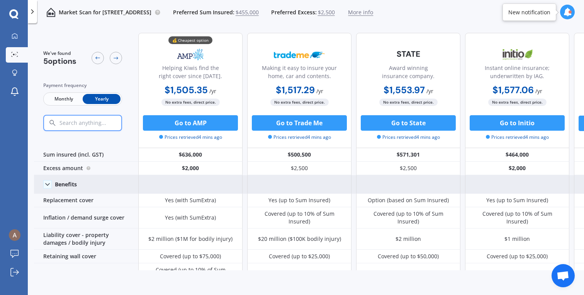
click at [58, 97] on span "Monthly" at bounding box center [64, 99] width 38 height 10
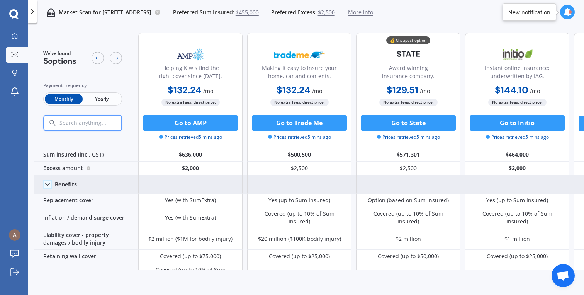
click at [373, 15] on span "More info" at bounding box center [360, 12] width 25 height 8
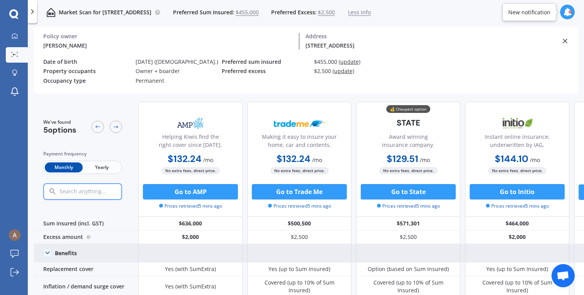
click at [348, 73] on span "(update)" at bounding box center [343, 70] width 22 height 7
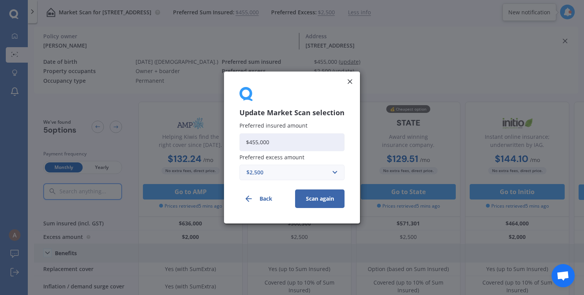
click at [288, 172] on div "$2,500" at bounding box center [287, 172] width 82 height 8
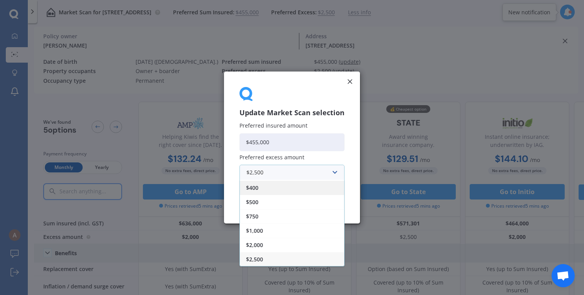
click at [281, 193] on div "$400" at bounding box center [292, 187] width 104 height 14
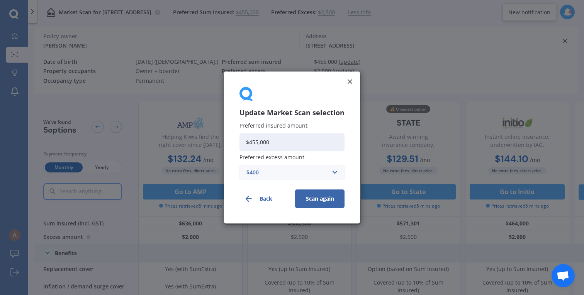
click at [289, 174] on div "$400" at bounding box center [287, 172] width 82 height 8
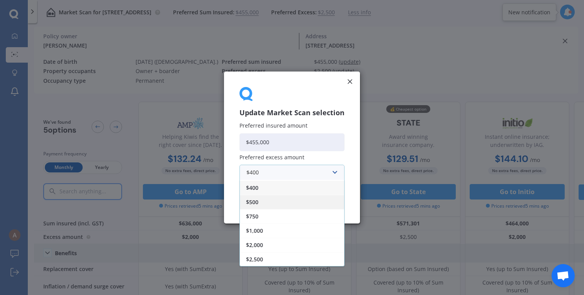
click at [287, 197] on div "$500" at bounding box center [292, 202] width 104 height 14
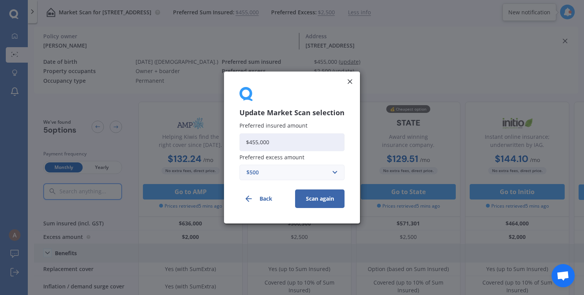
click at [321, 204] on button "Scan again" at bounding box center [319, 198] width 49 height 19
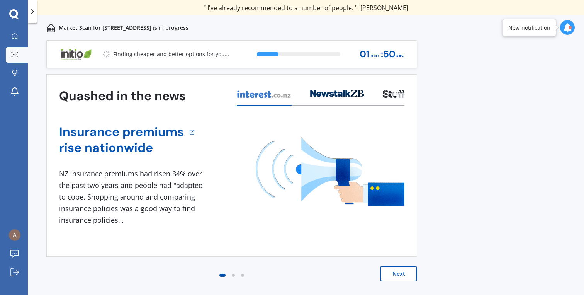
click at [321, 204] on img at bounding box center [330, 171] width 149 height 68
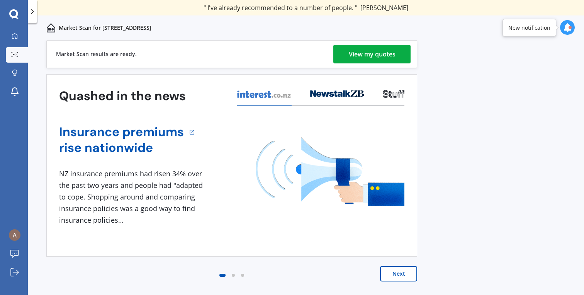
click at [378, 56] on div "View my quotes" at bounding box center [372, 54] width 47 height 19
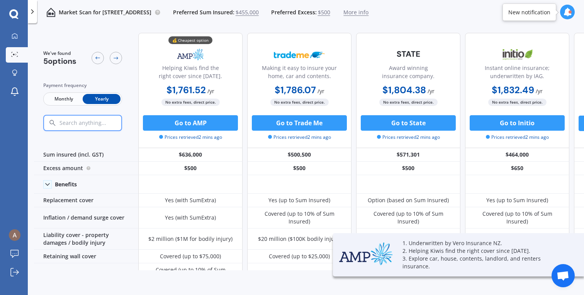
click at [54, 97] on span "Monthly" at bounding box center [64, 99] width 38 height 10
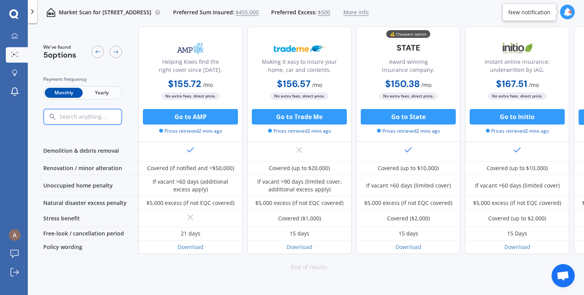
scroll to position [341, 0]
click at [563, 7] on div at bounding box center [567, 12] width 15 height 15
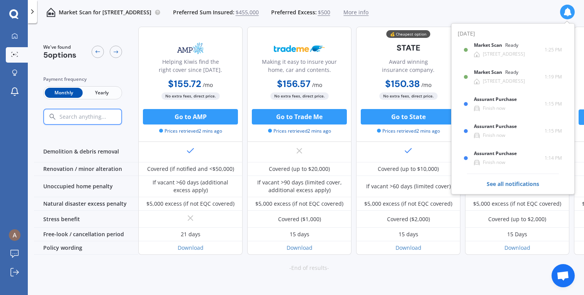
click at [501, 15] on div "Market Scan for [STREET_ADDRESS] Preferred Sum Insured: $455,000 Preferred Exce…" at bounding box center [306, 12] width 556 height 25
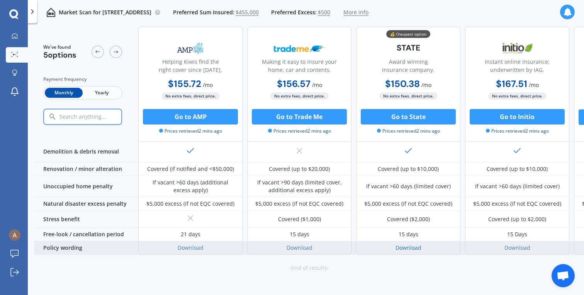
click at [404, 244] on link "Download" at bounding box center [408, 247] width 26 height 7
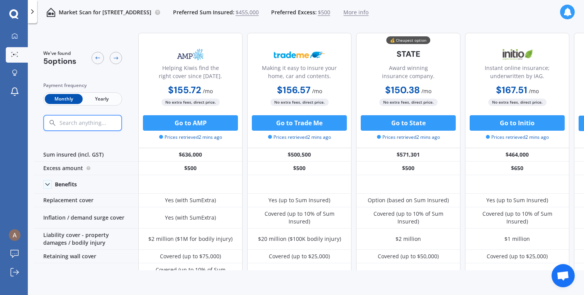
scroll to position [0, 0]
click at [449, 19] on div "Market Scan for [STREET_ADDRESS] Preferred Sum Insured: $455,000 Preferred Exce…" at bounding box center [306, 12] width 556 height 25
click at [14, 39] on div at bounding box center [15, 36] width 12 height 7
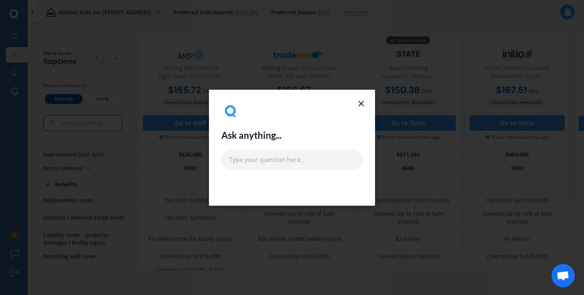
click at [358, 107] on icon at bounding box center [360, 103] width 9 height 9
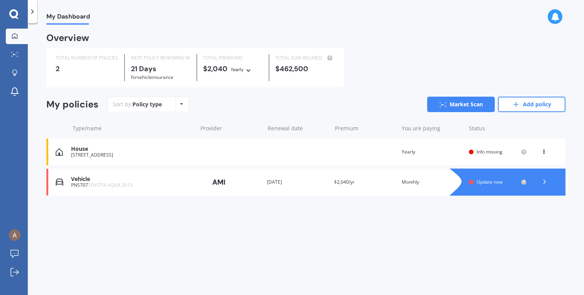
click at [10, 36] on div at bounding box center [15, 36] width 12 height 7
click at [545, 183] on icon at bounding box center [545, 182] width 8 height 8
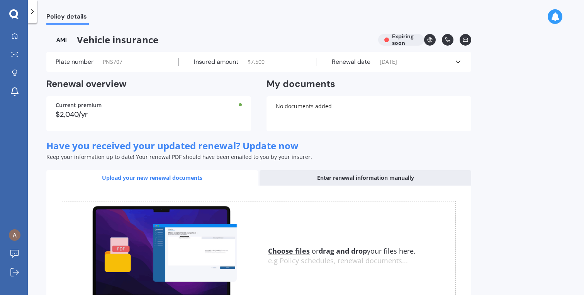
click at [30, 14] on icon at bounding box center [33, 12] width 8 height 8
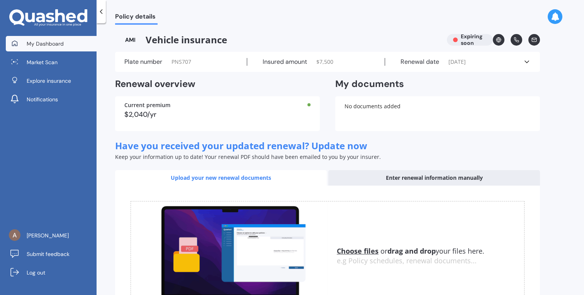
click at [33, 43] on span "My Dashboard" at bounding box center [45, 44] width 37 height 8
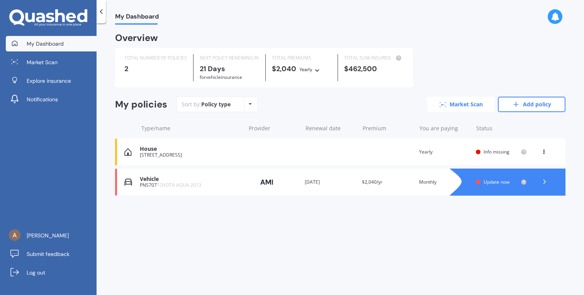
click at [464, 103] on link "Market Scan" at bounding box center [461, 104] width 68 height 15
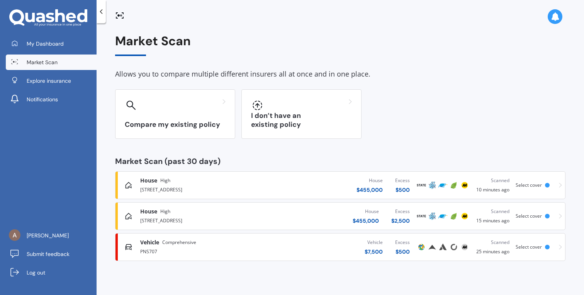
click at [562, 249] on link "Vehicle Comprehensive PNS707 Vehicle $ 7,500 Excess $ 500 Scanned 25 minutes ag…" at bounding box center [340, 247] width 450 height 28
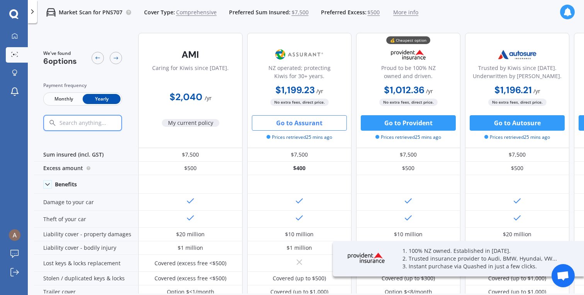
click at [47, 94] on span "Monthly" at bounding box center [64, 99] width 38 height 10
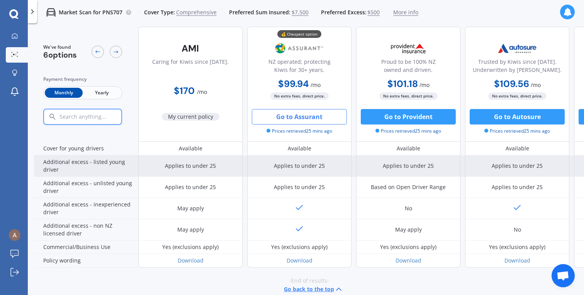
scroll to position [382, 0]
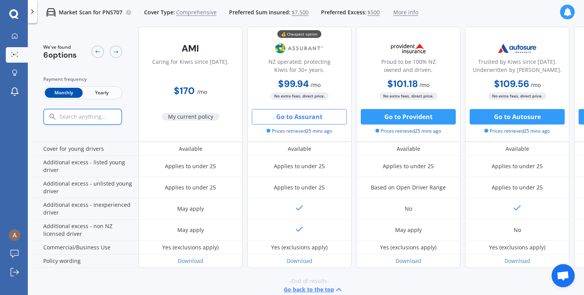
click at [300, 114] on button "Go to Assurant" at bounding box center [299, 116] width 95 height 15
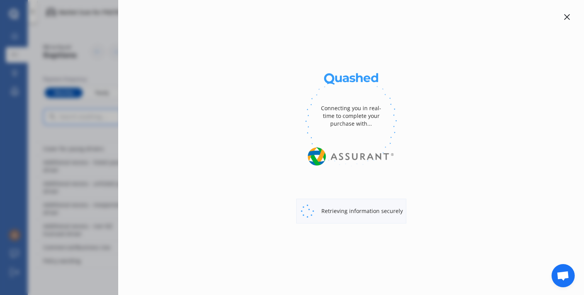
scroll to position [377, 0]
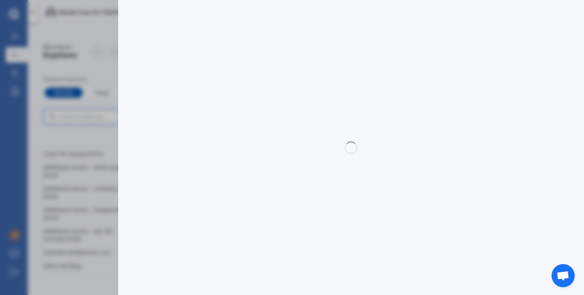
select select "Mr"
select select "13"
select select "09"
select select "1992"
select select "full"
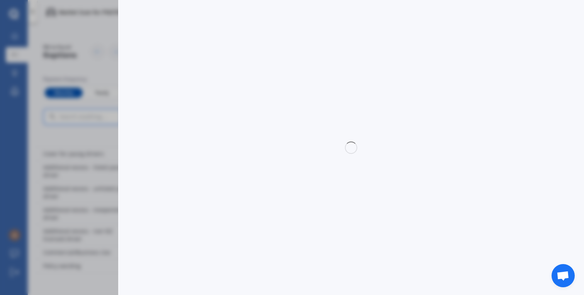
select select "more than 4 years"
select select "[GEOGRAPHIC_DATA]"
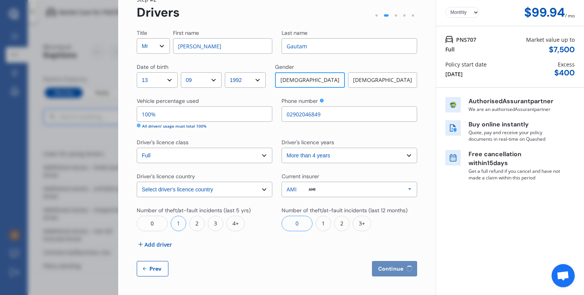
scroll to position [36, 0]
click at [327, 226] on div "1" at bounding box center [322, 222] width 15 height 15
click at [392, 269] on span "Continue" at bounding box center [391, 268] width 28 height 6
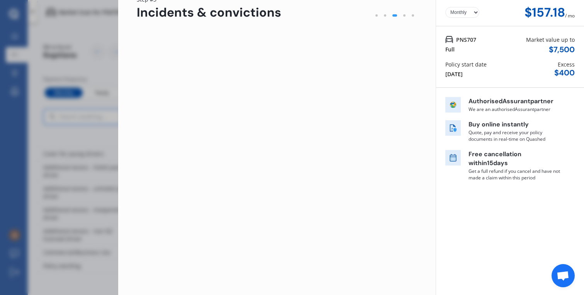
scroll to position [0, 0]
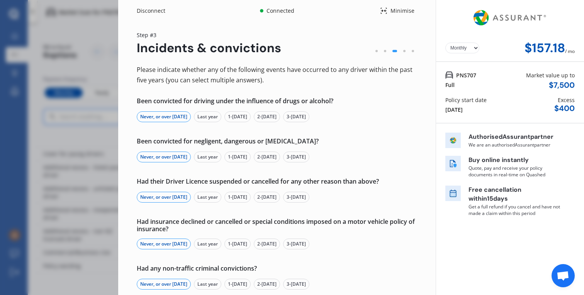
click at [79, 69] on div "Disconnect Connected Minimise Yearly Monthly $157.18 / mo Step # 3 Incidents & …" at bounding box center [292, 147] width 584 height 295
click at [83, 116] on div "Disconnect Connected Minimise Yearly Monthly $157.18 / mo Step # 3 Incidents & …" at bounding box center [292, 147] width 584 height 295
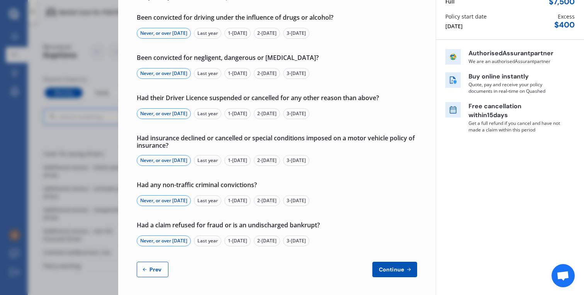
click at [150, 267] on span "Prev" at bounding box center [155, 269] width 15 height 6
select select "Mr"
select select "13"
select select "09"
select select "1992"
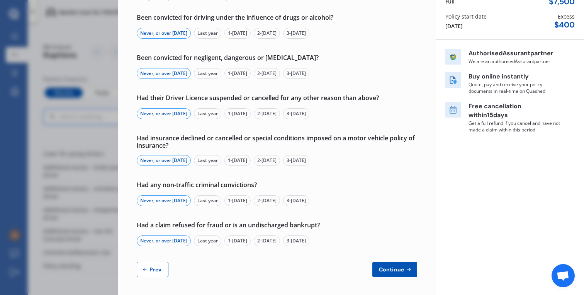
select select "full"
select select "more than 4 years"
select select "[GEOGRAPHIC_DATA]"
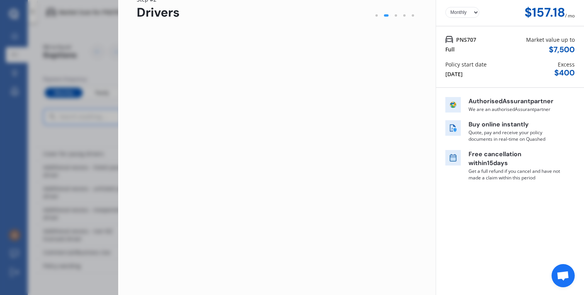
scroll to position [36, 0]
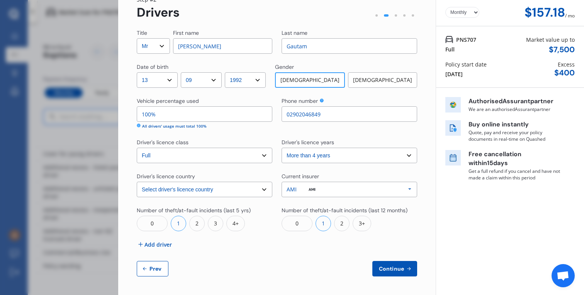
click at [163, 268] on button "Prev" at bounding box center [153, 268] width 32 height 15
select select "full"
select select "0"
select select "On own property"
select select "[GEOGRAPHIC_DATA]"
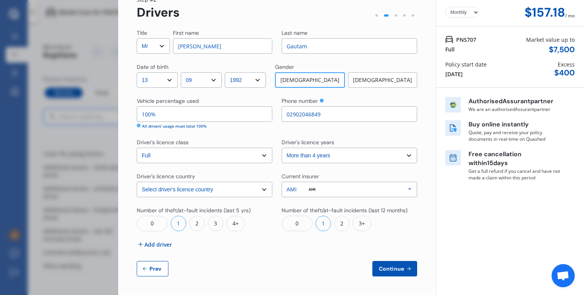
select select "15000"
select select "TOYOTA"
select select "AQUA"
select select "HYBRID"
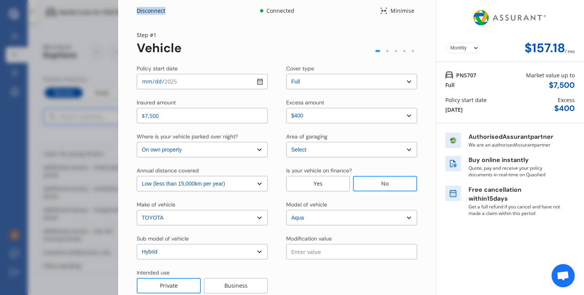
scroll to position [0, 0]
click at [36, 178] on div "Disconnect Connected Minimise Yearly Monthly $157.18 / mo Step # 1 Vehicle Poli…" at bounding box center [292, 147] width 584 height 295
click at [60, 178] on div "Disconnect Connected Minimise Yearly Monthly $157.18 / mo Step # 1 Vehicle Poli…" at bounding box center [292, 147] width 584 height 295
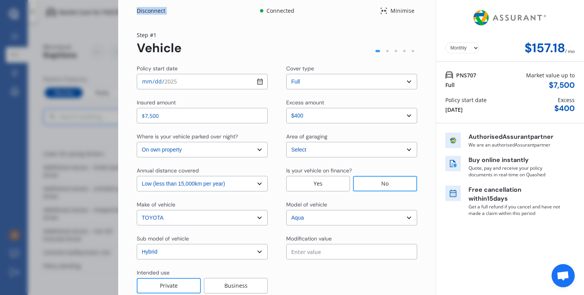
click at [60, 178] on div "Disconnect Connected Minimise Yearly Monthly $157.18 / mo Step # 1 Vehicle Poli…" at bounding box center [292, 147] width 584 height 295
click at [83, 35] on div "Disconnect Connected Minimise Yearly Monthly $157.18 / mo Step # 1 Vehicle Poli…" at bounding box center [292, 147] width 584 height 295
click at [73, 73] on div "Disconnect Connected Minimise Yearly Monthly $157.18 / mo Step # 1 Vehicle Poli…" at bounding box center [292, 147] width 584 height 295
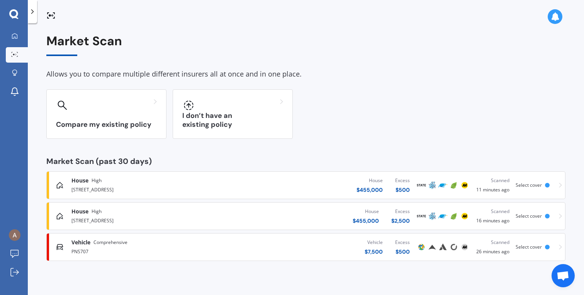
click at [542, 245] on div "Select cover" at bounding box center [530, 246] width 29 height 5
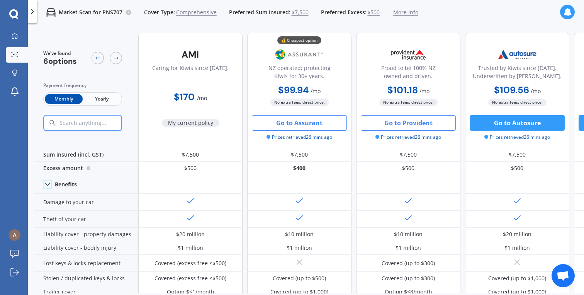
click at [411, 123] on button "Go to Provident" at bounding box center [408, 122] width 95 height 15
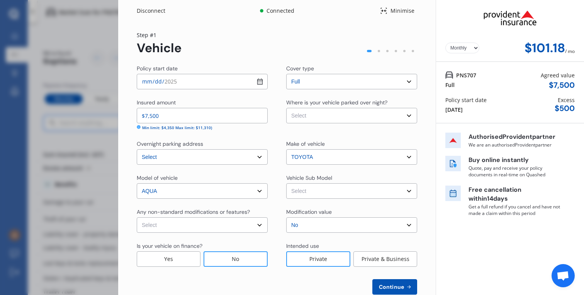
select select "none"
click at [391, 284] on span "Continue" at bounding box center [391, 286] width 28 height 6
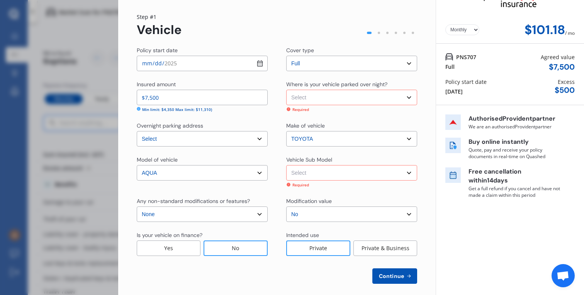
select select "GARAGE"
drag, startPoint x: 371, startPoint y: 174, endPoint x: 471, endPoint y: 218, distance: 108.6
click at [471, 218] on div "Disconnect Connected Minimise Yearly Monthly $101.18 / mo Step # 1 Vehicle Poli…" at bounding box center [351, 142] width 466 height 320
select select "NZVTOYO2013AEBK"
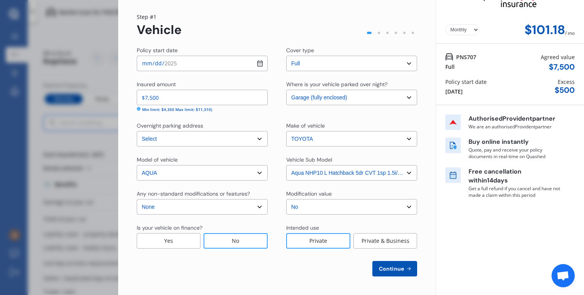
click at [381, 267] on span "Continue" at bounding box center [391, 268] width 28 height 6
select select "13"
select select "09"
select select "1992"
select select "NZ_FULL"
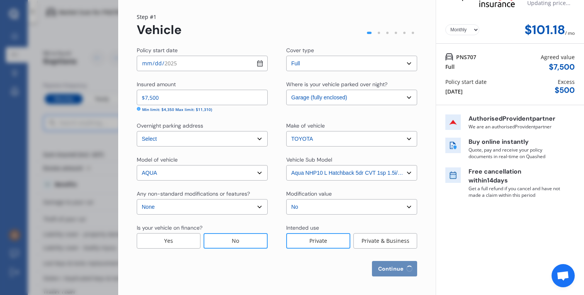
select select "0"
select select "25"
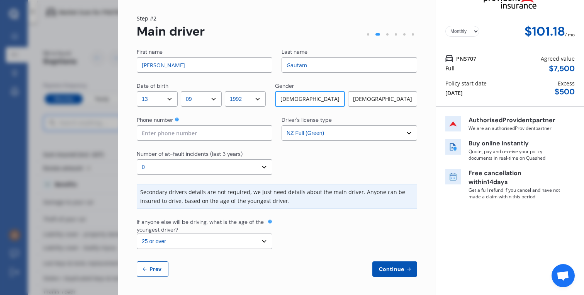
scroll to position [16, 0]
select select "0"
click at [256, 139] on input at bounding box center [205, 133] width 136 height 15
click at [394, 273] on button "Continue" at bounding box center [394, 268] width 45 height 15
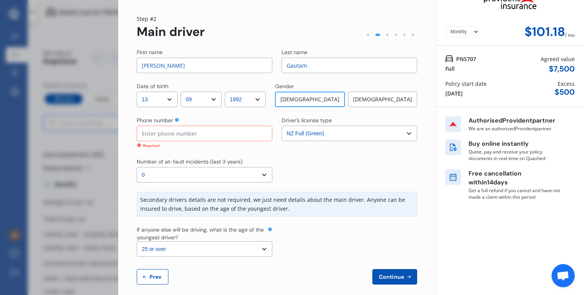
click at [246, 134] on input at bounding box center [205, 133] width 136 height 15
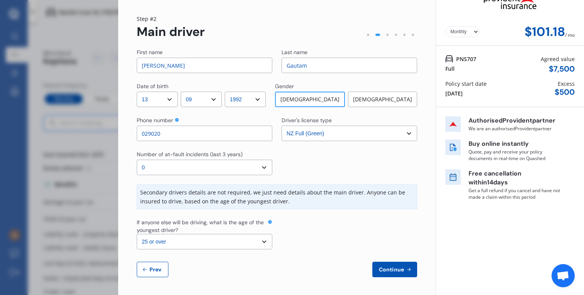
type input "0290202"
type input "02902046849"
click at [395, 267] on span "Continue" at bounding box center [391, 269] width 28 height 6
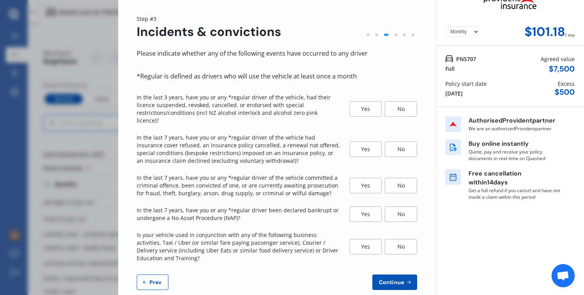
click at [400, 101] on div "No" at bounding box center [401, 108] width 32 height 15
click at [401, 141] on div "No" at bounding box center [401, 148] width 32 height 15
click at [405, 178] on div "No" at bounding box center [401, 185] width 32 height 15
click at [408, 206] on div "No" at bounding box center [401, 213] width 32 height 15
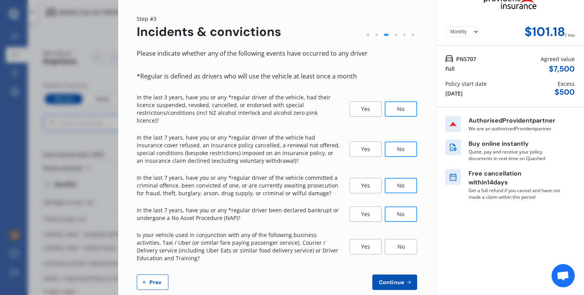
click at [409, 239] on div "No" at bounding box center [401, 246] width 32 height 15
click at [405, 279] on icon at bounding box center [408, 282] width 7 height 6
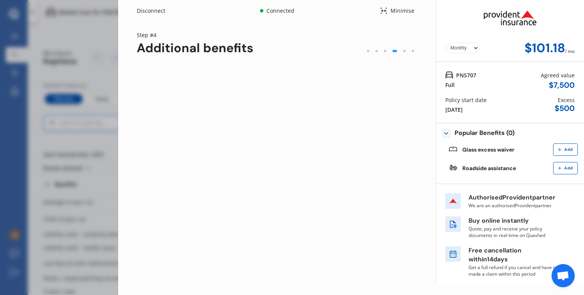
scroll to position [0, 0]
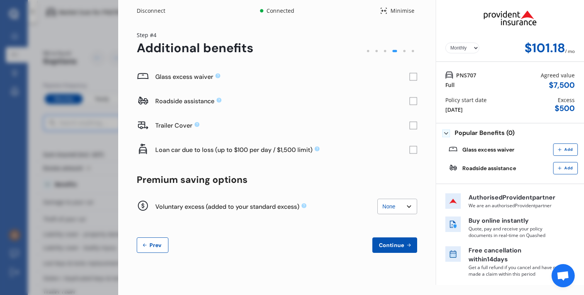
click at [411, 78] on rect at bounding box center [413, 77] width 8 height 8
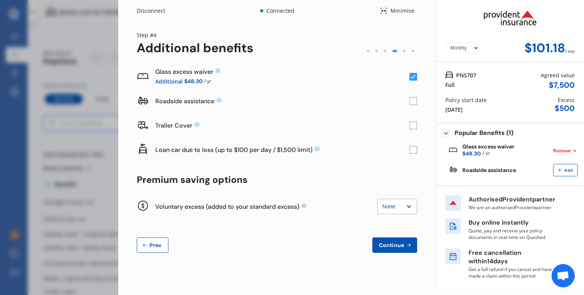
click at [413, 99] on rect at bounding box center [413, 101] width 8 height 8
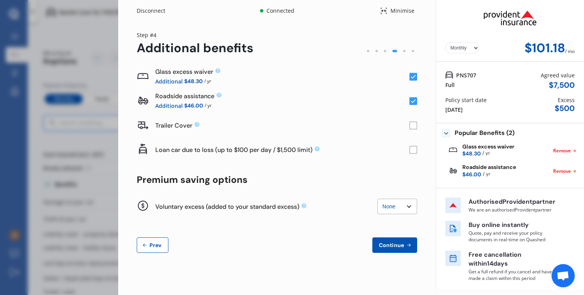
click at [392, 242] on span "Continue" at bounding box center [391, 245] width 28 height 6
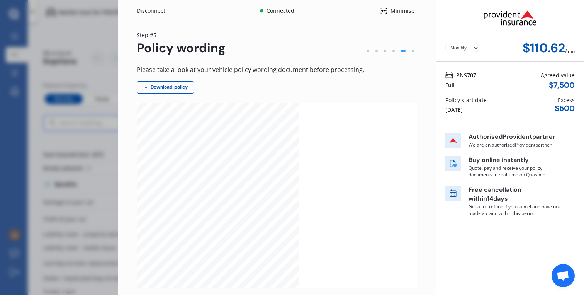
scroll to position [6227, 0]
click at [165, 81] on link "Download policy" at bounding box center [165, 87] width 57 height 12
click at [101, 123] on div "Disconnect Connected Minimise Yearly Monthly $110.62 / mo Step # 5 Policy wordi…" at bounding box center [292, 147] width 584 height 295
click at [103, 104] on div "Disconnect Connected Minimise Yearly Monthly $110.62 / mo Step # 5 Policy wordi…" at bounding box center [292, 147] width 584 height 295
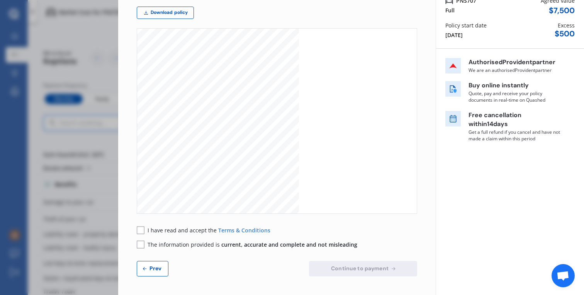
scroll to position [74, 0]
click at [155, 266] on span "Prev" at bounding box center [155, 268] width 15 height 6
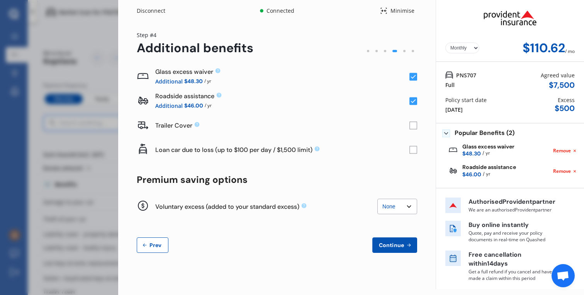
scroll to position [0, 0]
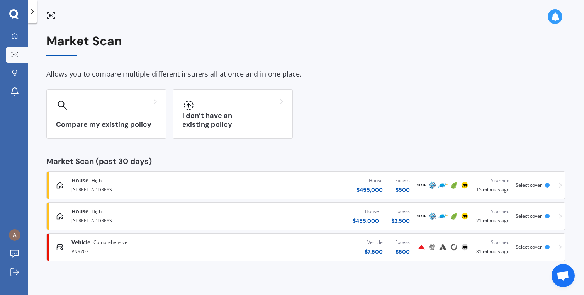
click at [556, 244] on div "Vehicle Comprehensive PNS707 Vehicle $ 7,500 Excess $ 500 Scanned 31 minutes ag…" at bounding box center [306, 246] width 512 height 23
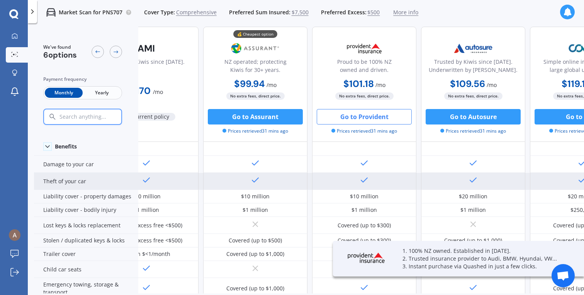
scroll to position [41, 44]
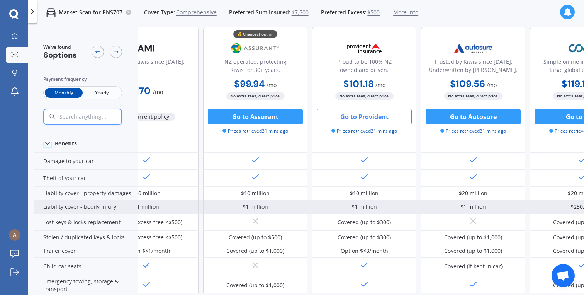
click at [464, 203] on div "$1 million" at bounding box center [472, 207] width 25 height 8
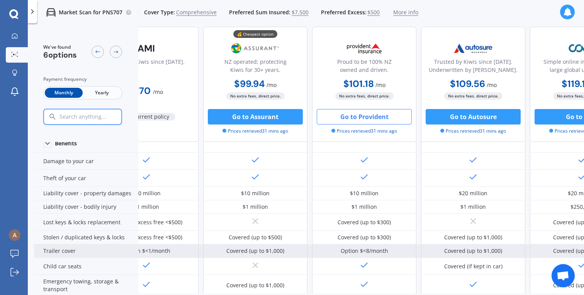
click at [466, 247] on div "Covered (up to $1,000)" at bounding box center [473, 251] width 58 height 8
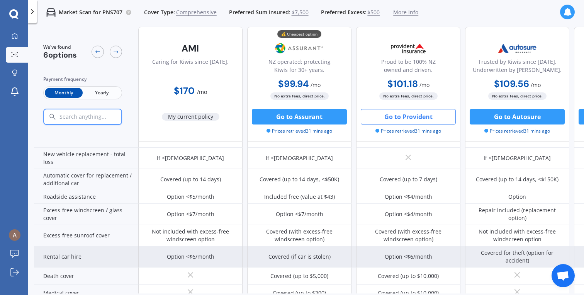
scroll to position [223, 0]
click at [377, 249] on div "Option <$6/month" at bounding box center [408, 256] width 104 height 21
